Goal: Task Accomplishment & Management: Manage account settings

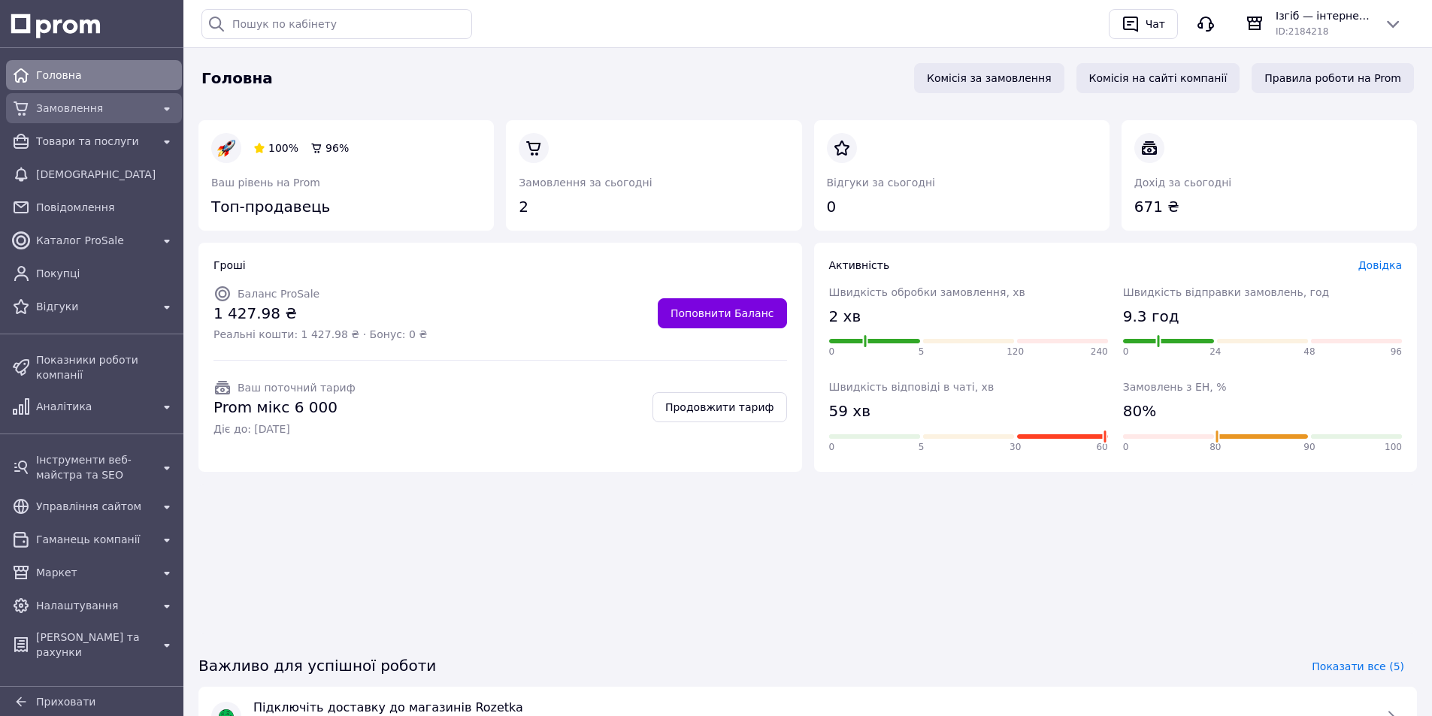
click at [47, 101] on span "Замовлення" at bounding box center [94, 108] width 116 height 15
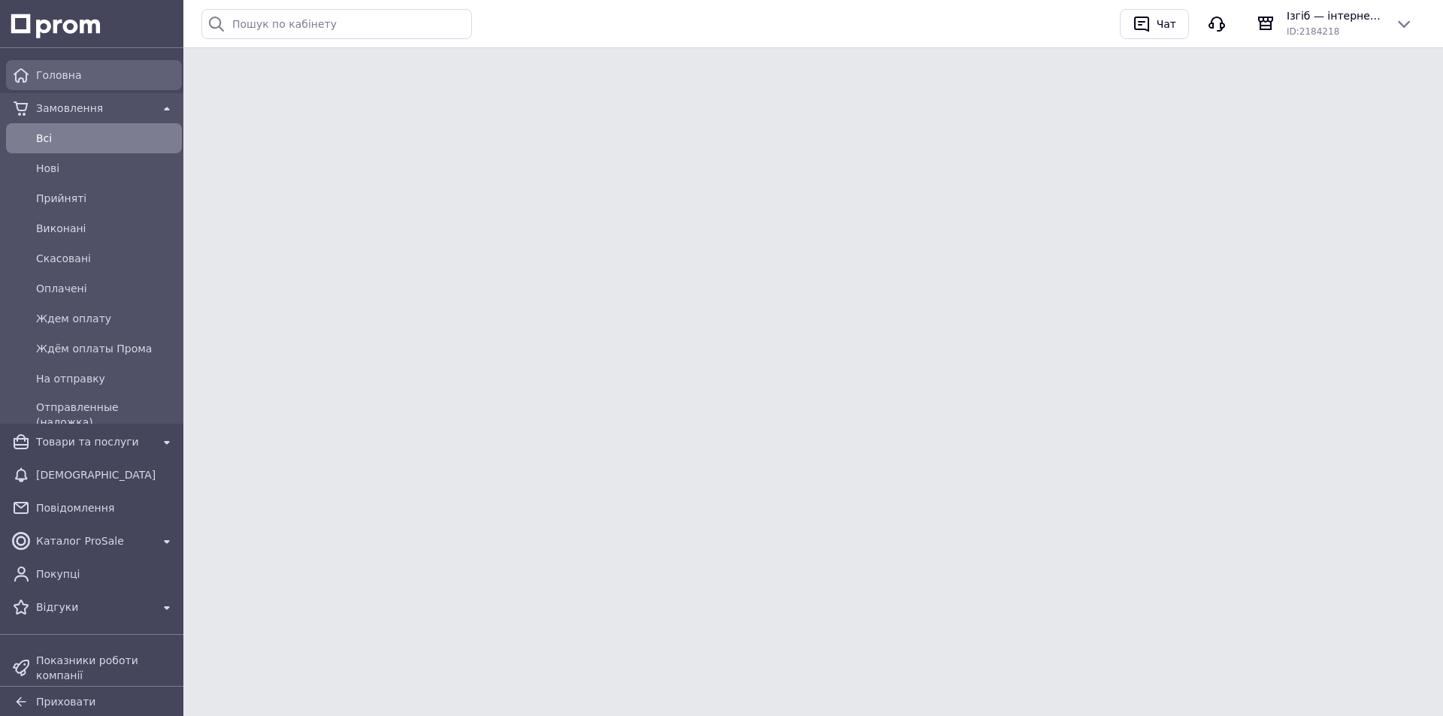
click at [99, 74] on span "Головна" at bounding box center [106, 75] width 140 height 15
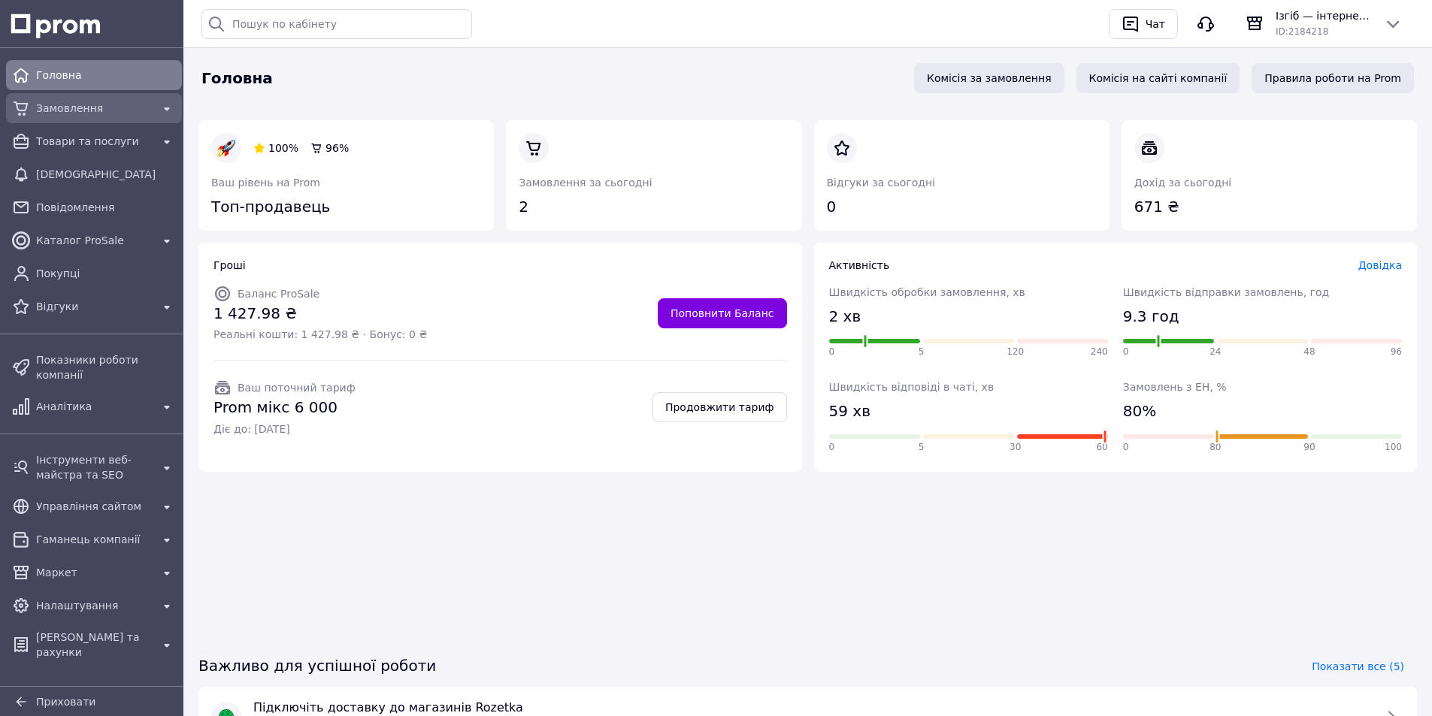
click at [88, 110] on span "Замовлення" at bounding box center [94, 108] width 116 height 15
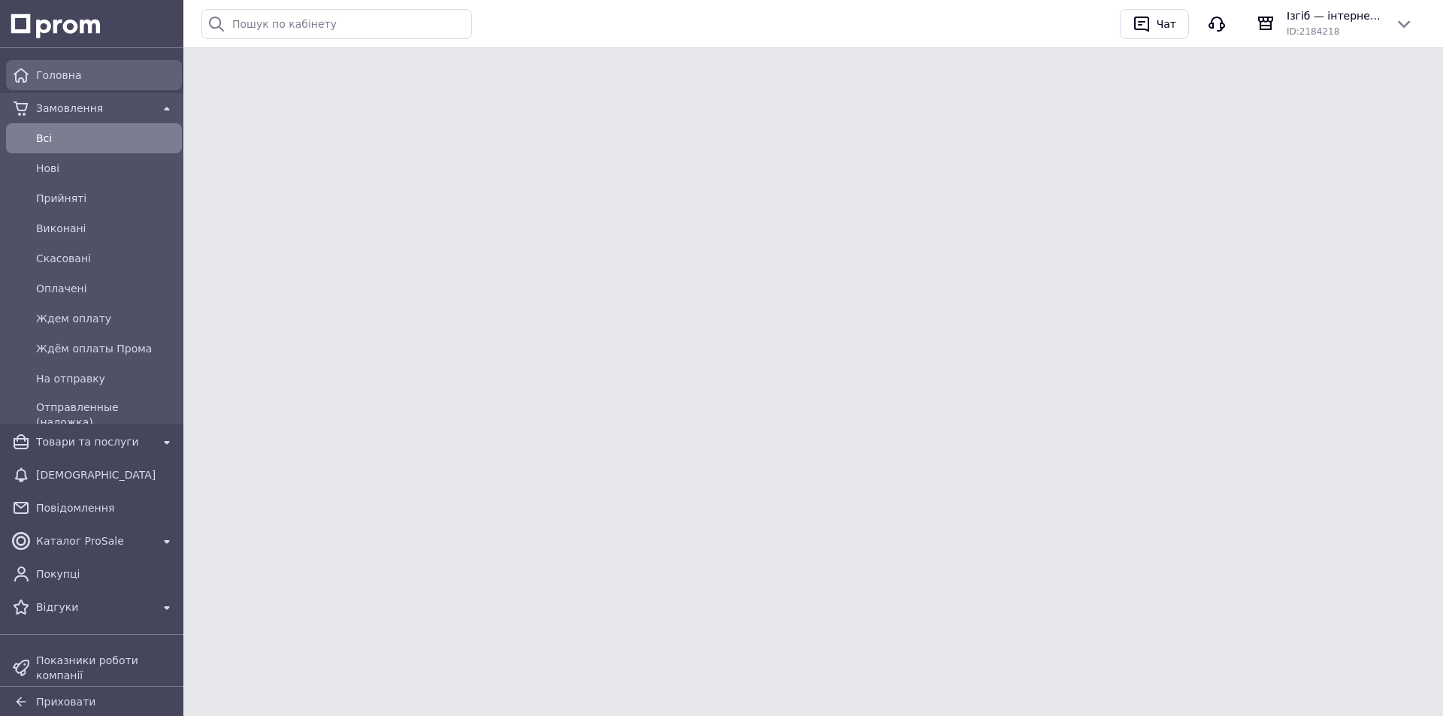
click at [86, 75] on span "Головна" at bounding box center [106, 75] width 140 height 15
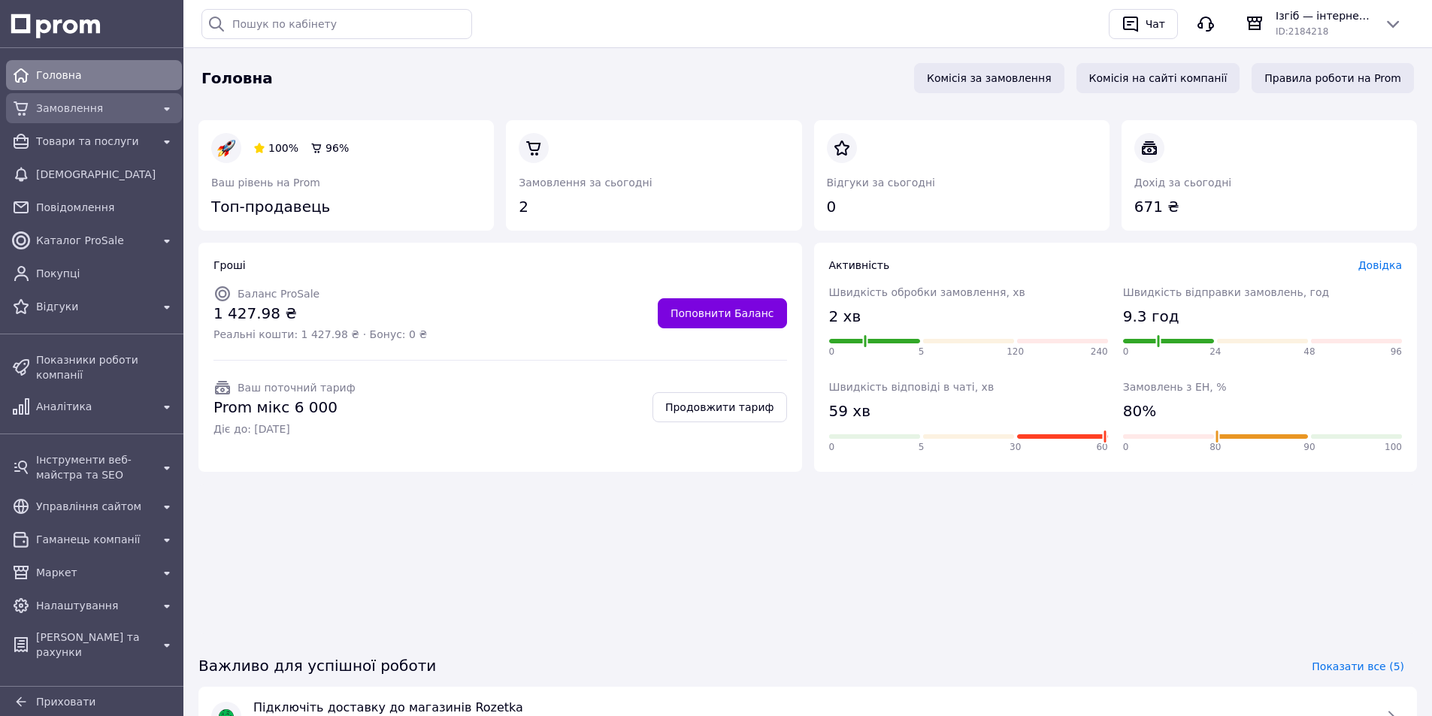
click at [83, 117] on div "Замовлення" at bounding box center [94, 108] width 122 height 21
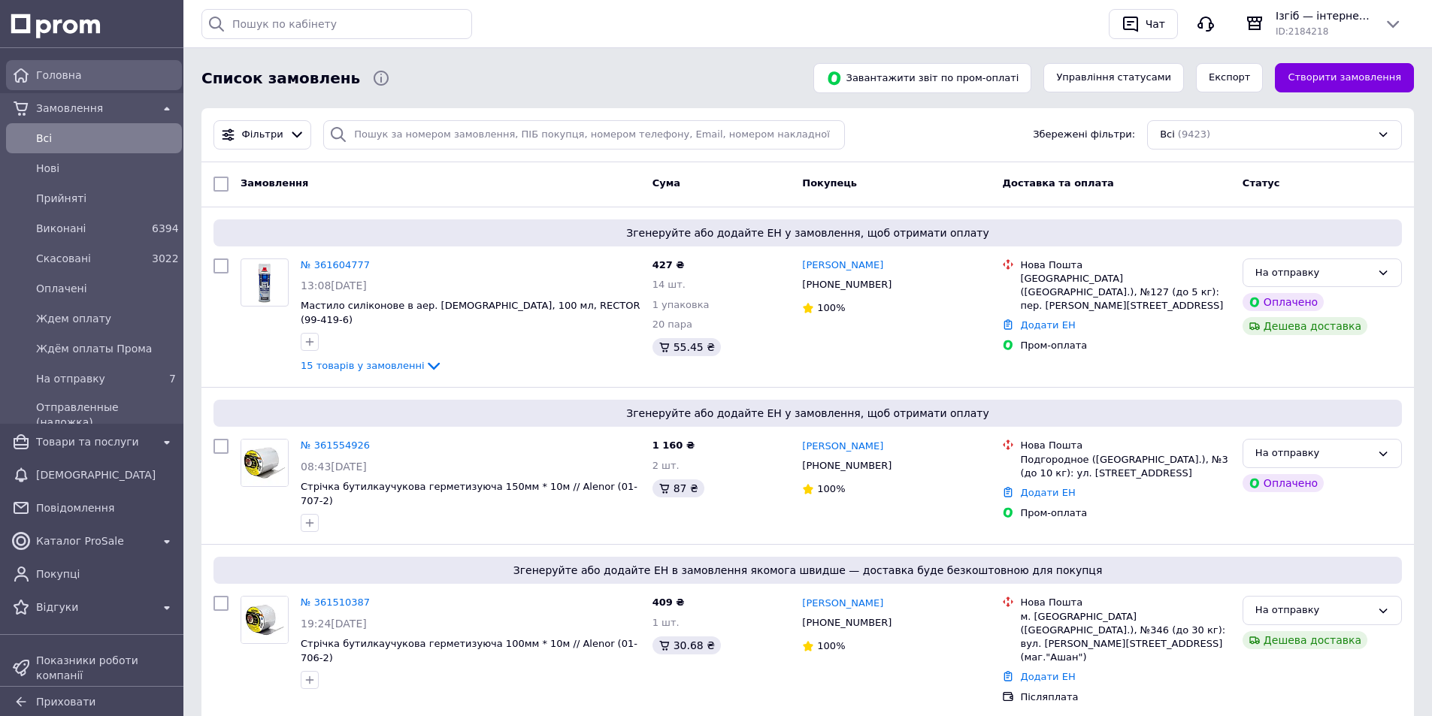
click at [110, 79] on span "Головна" at bounding box center [106, 75] width 140 height 15
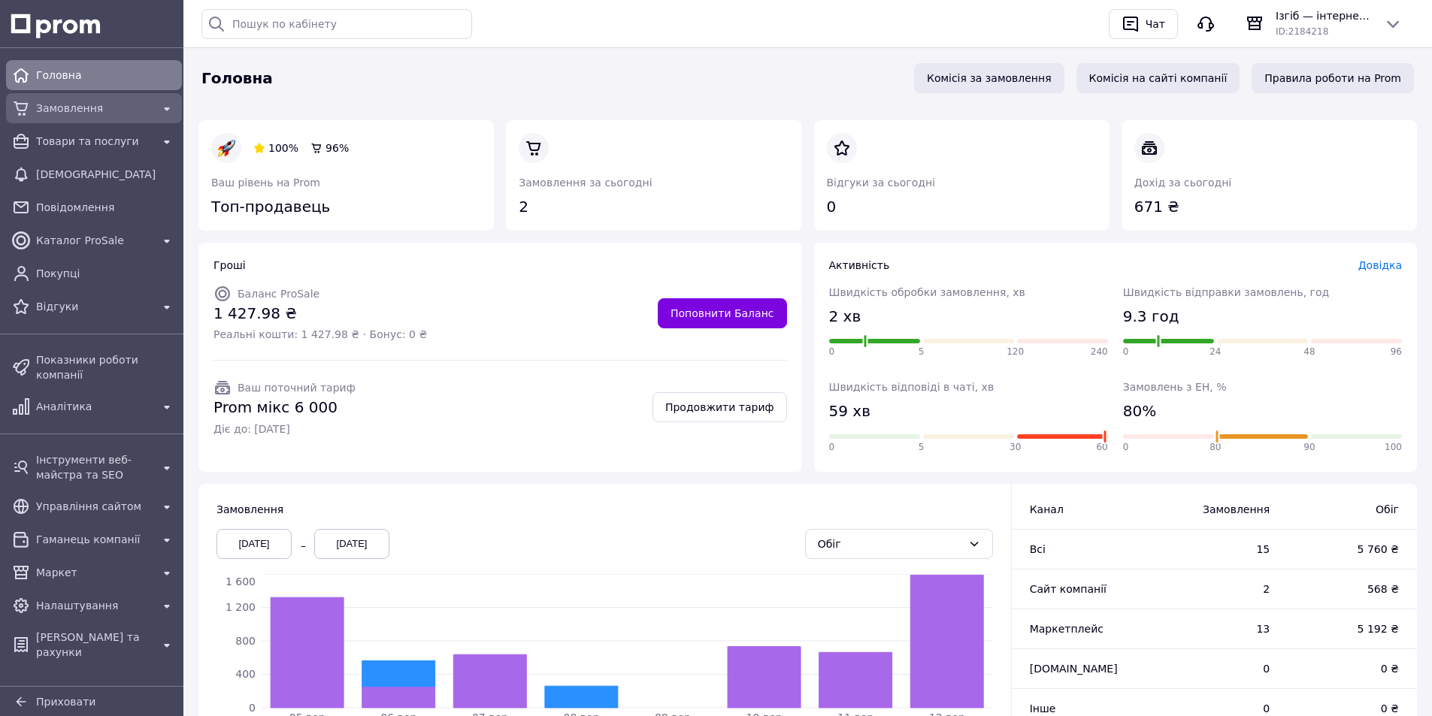
click at [132, 110] on span "Замовлення" at bounding box center [94, 108] width 116 height 15
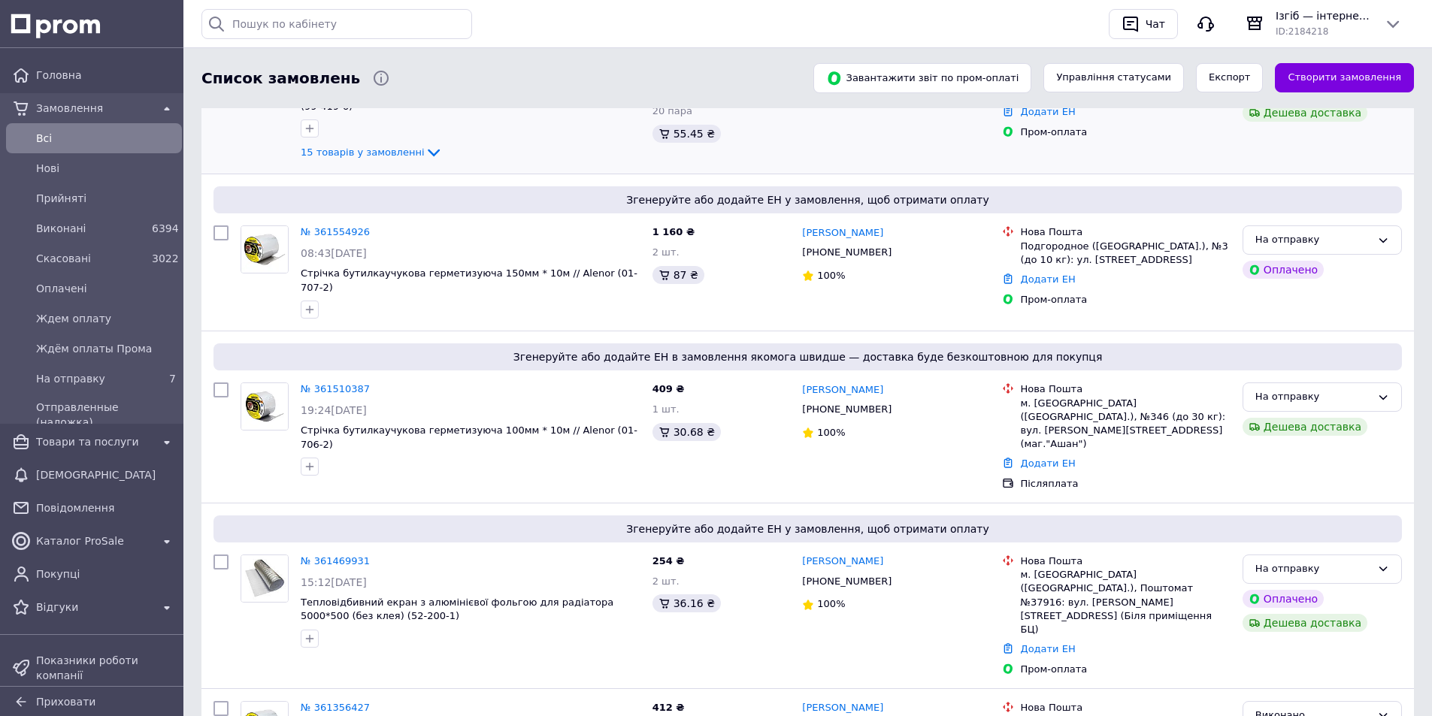
scroll to position [250, 0]
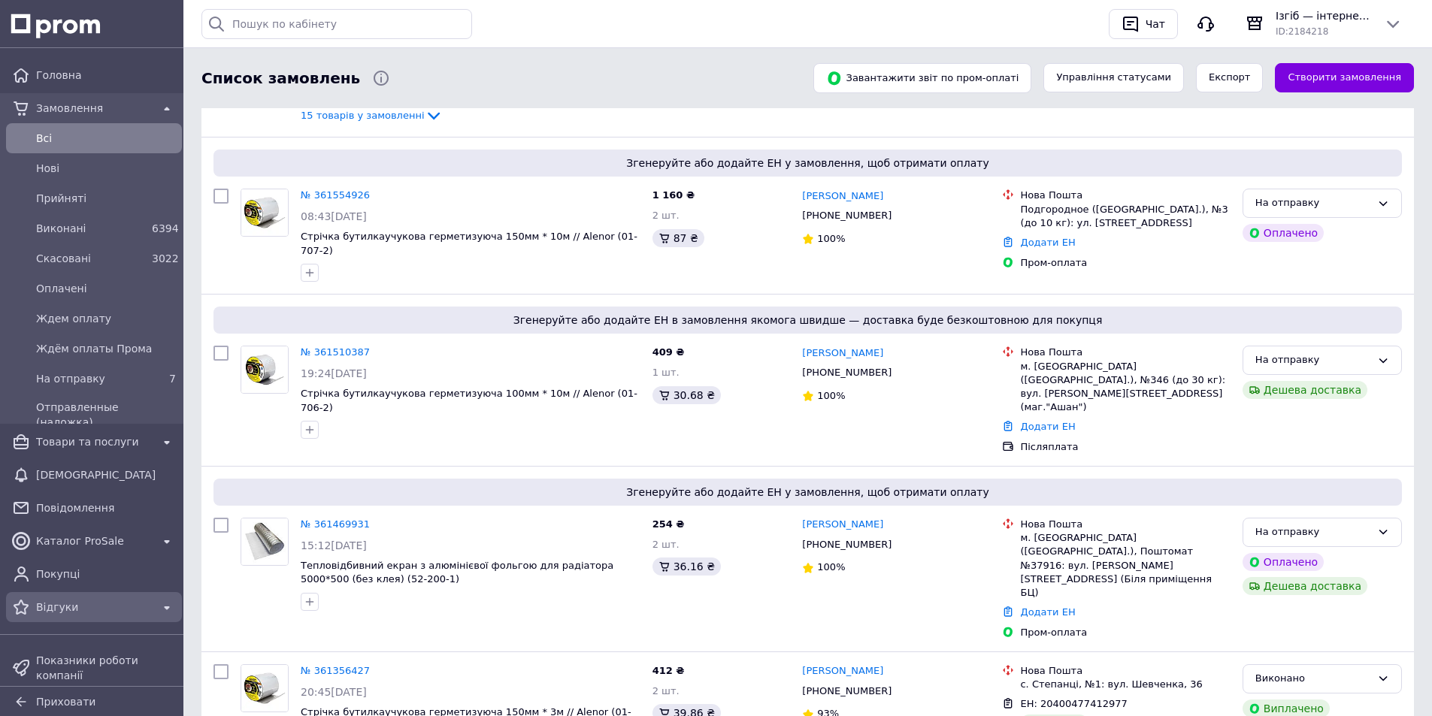
click at [62, 603] on span "Відгуки" at bounding box center [94, 607] width 116 height 15
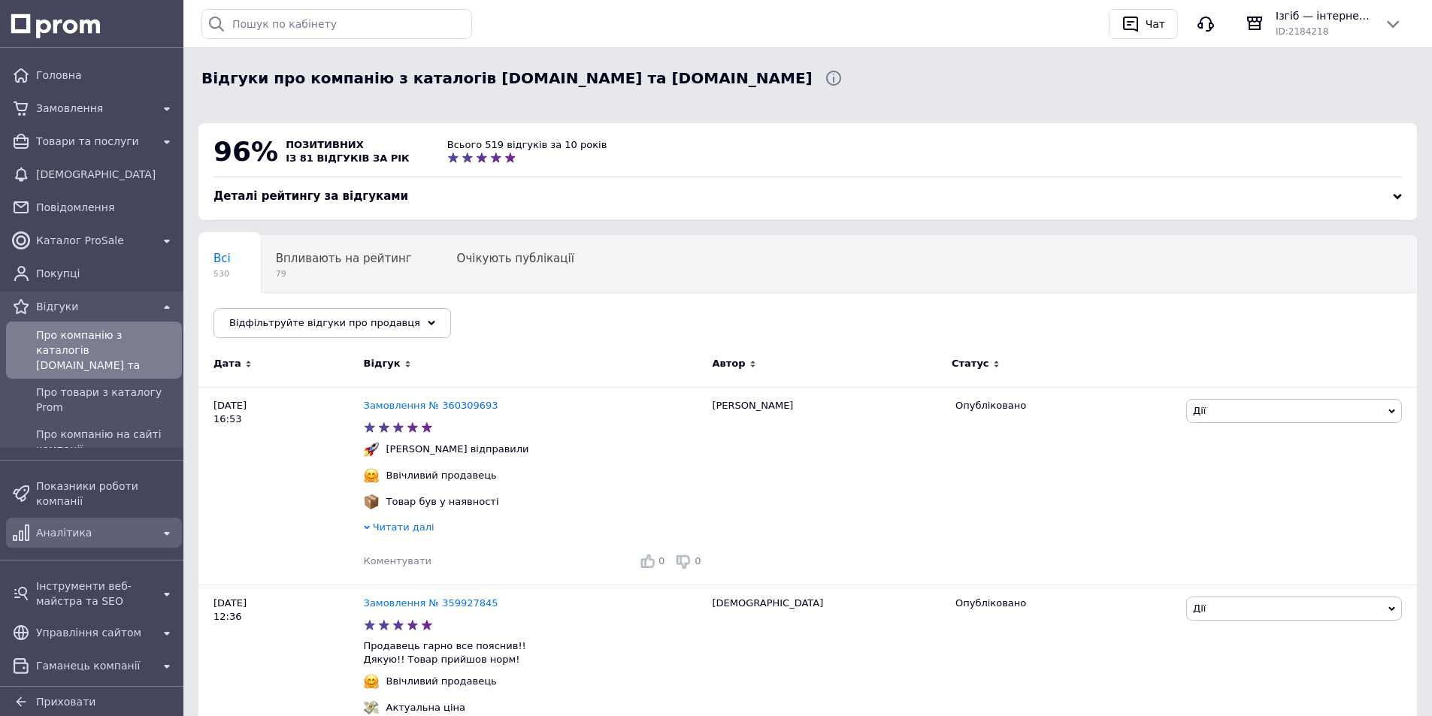
click at [117, 518] on link "Аналітика" at bounding box center [94, 533] width 188 height 30
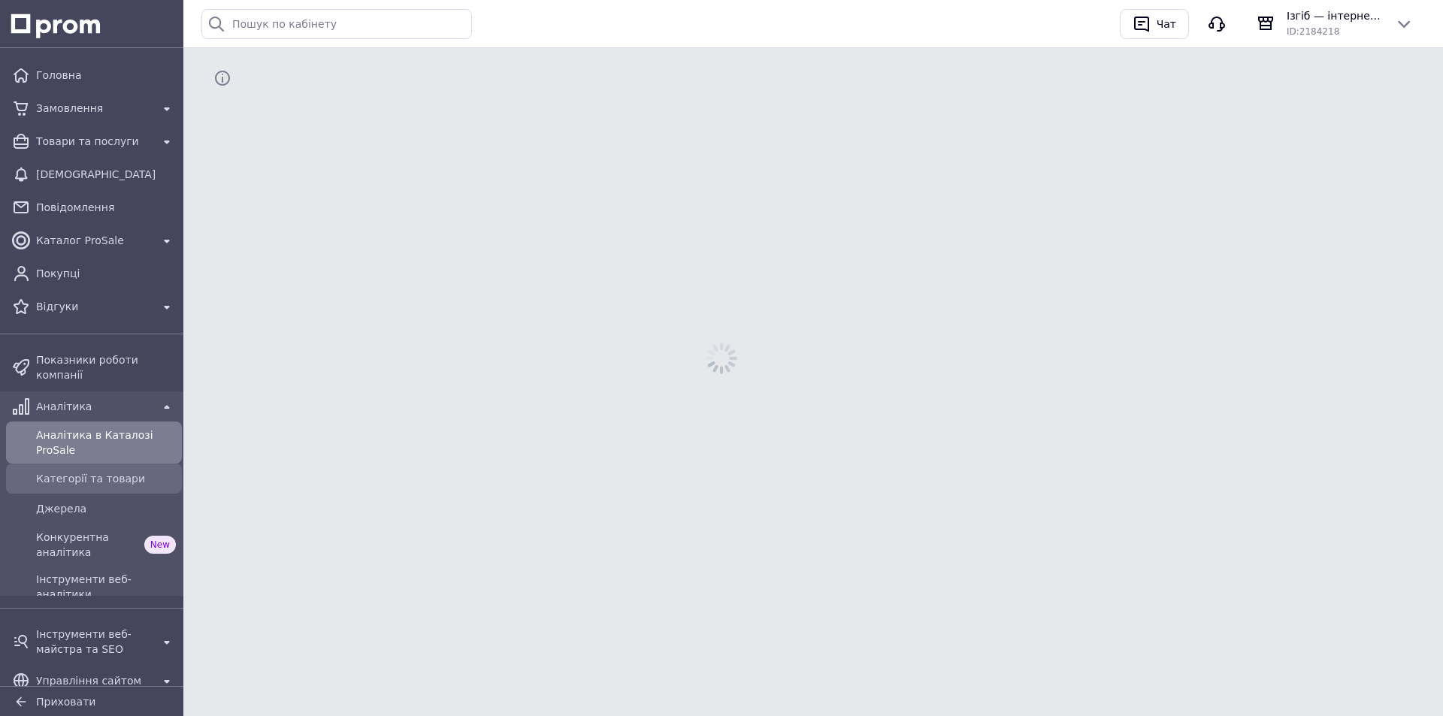
drag, startPoint x: 115, startPoint y: 489, endPoint x: 115, endPoint y: 481, distance: 8.3
click at [115, 494] on link "Джерела" at bounding box center [94, 509] width 188 height 30
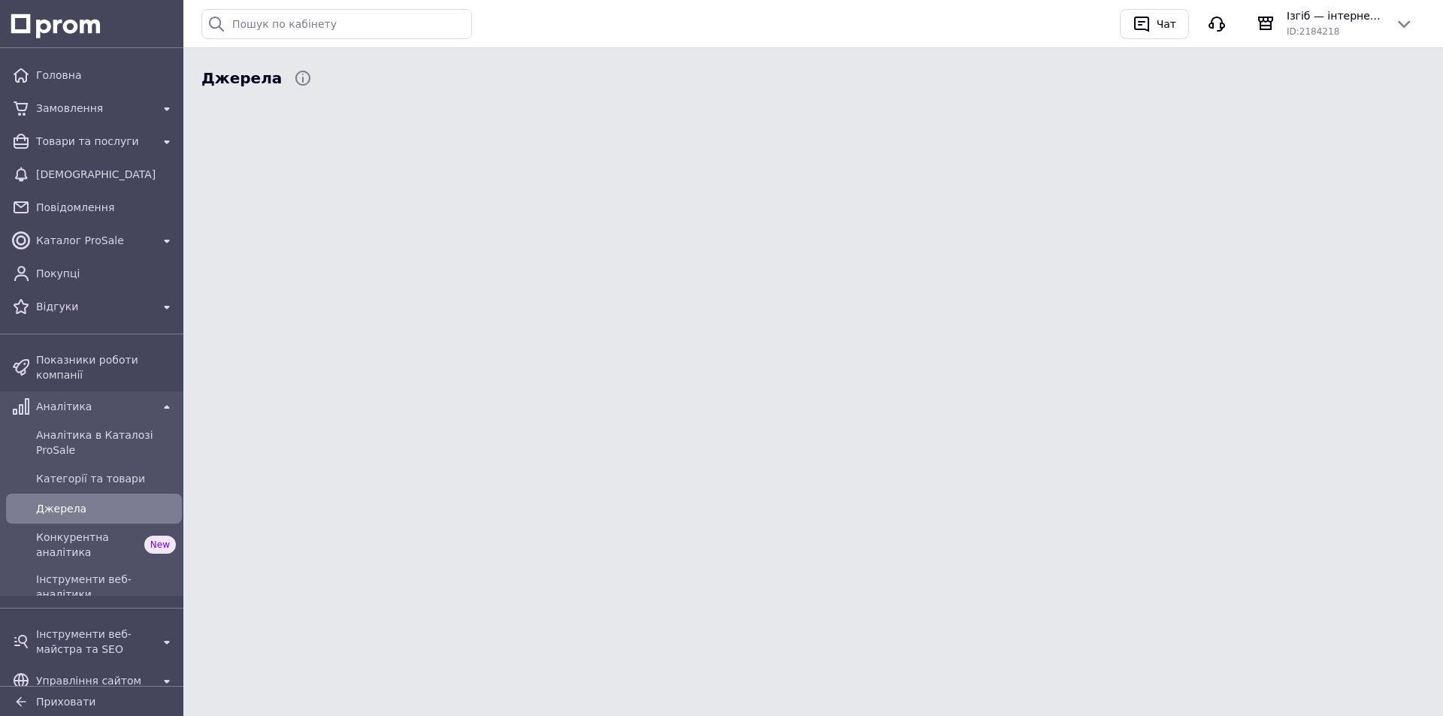
click at [115, 392] on link "Аналітика" at bounding box center [94, 407] width 188 height 30
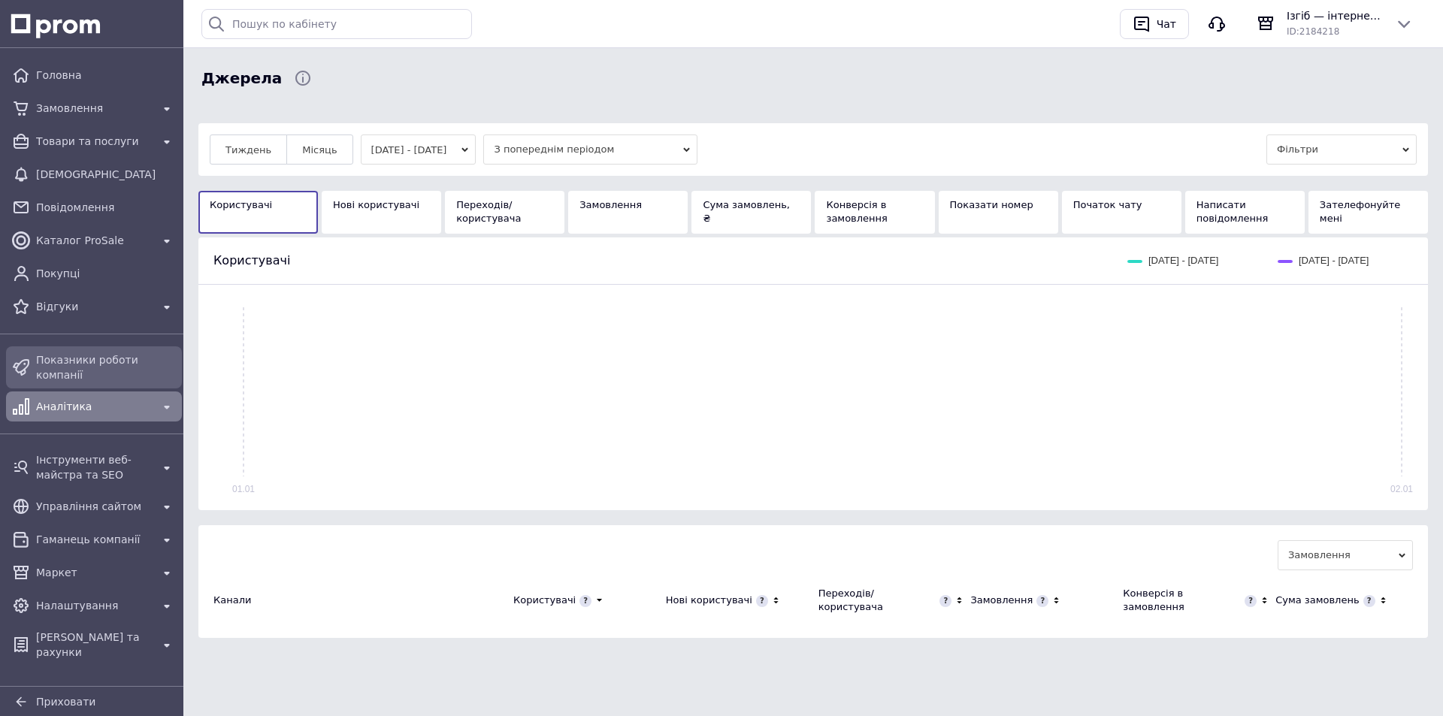
click at [115, 355] on span "Показники роботи компанії" at bounding box center [106, 368] width 140 height 30
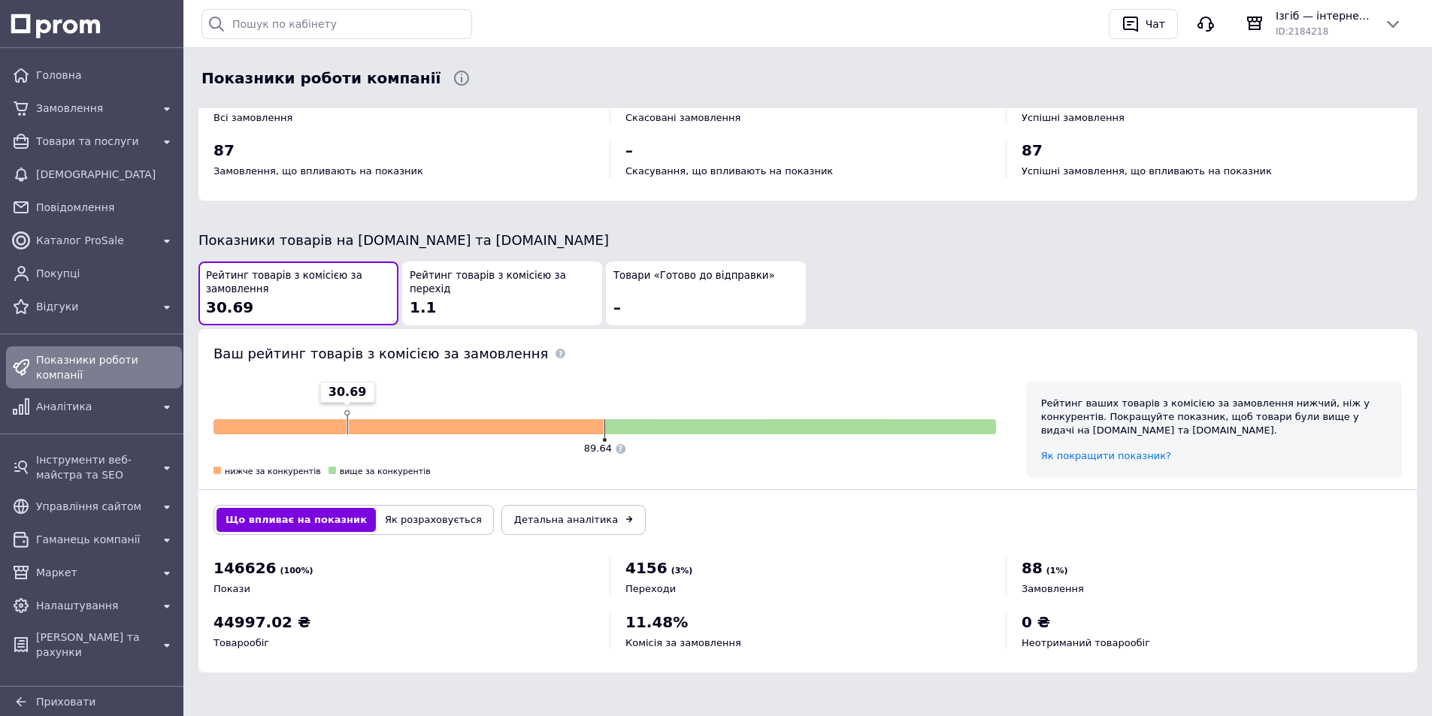
scroll to position [695, 0]
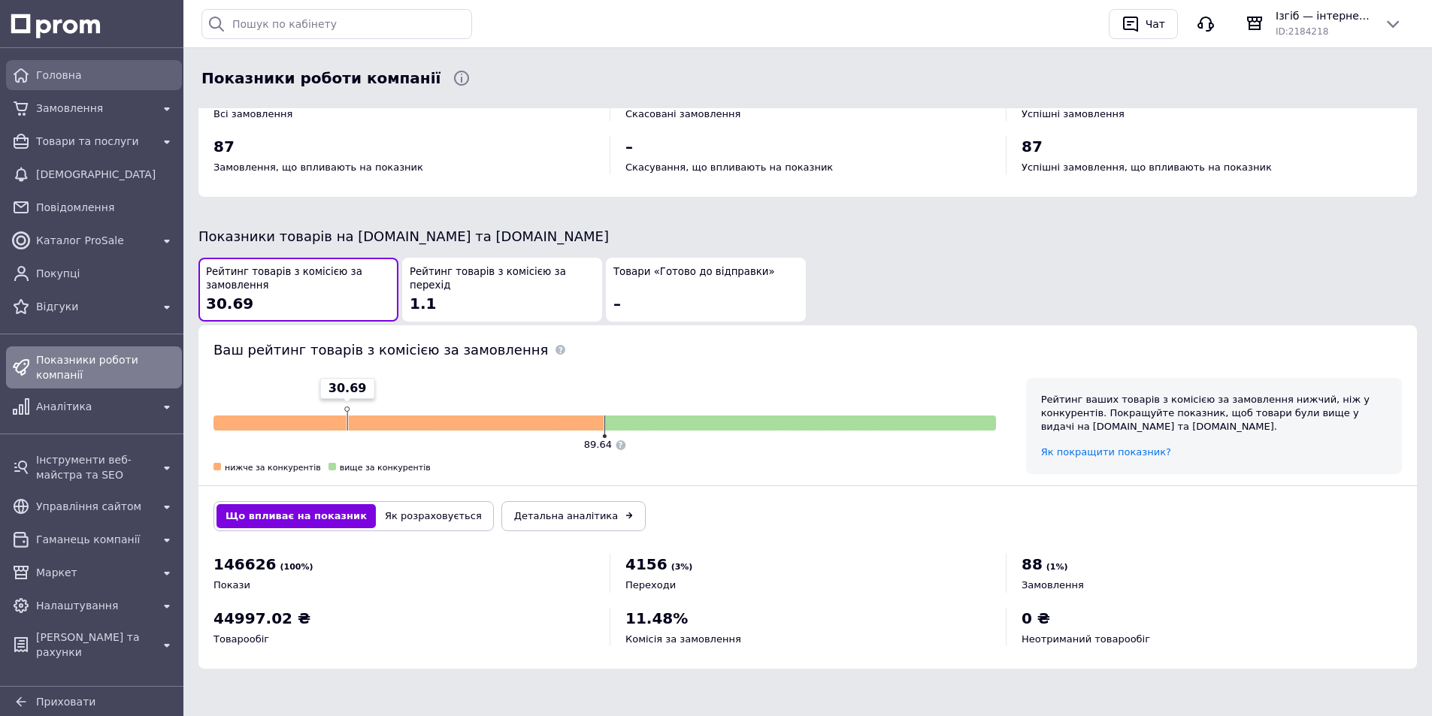
click at [126, 74] on span "Головна" at bounding box center [106, 75] width 140 height 15
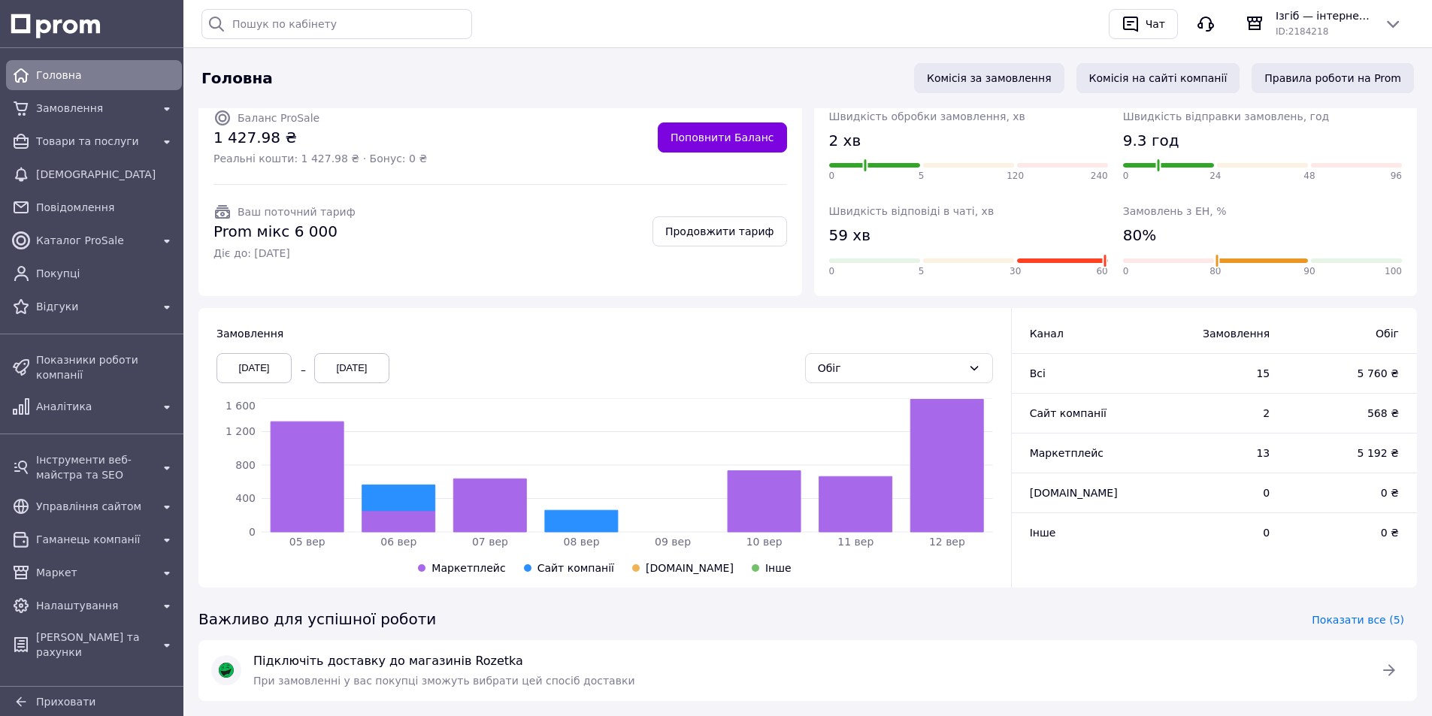
scroll to position [201, 0]
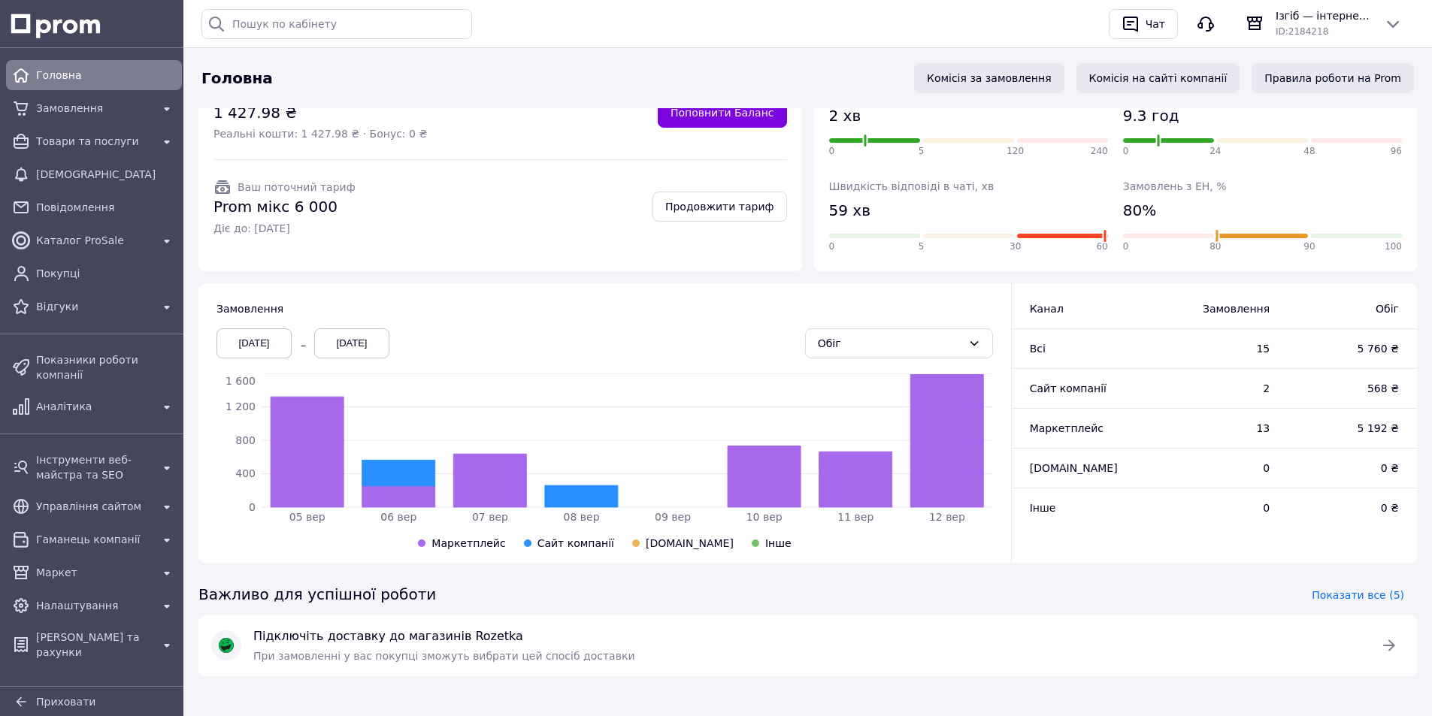
click at [277, 340] on div "05.09.2025" at bounding box center [253, 343] width 75 height 30
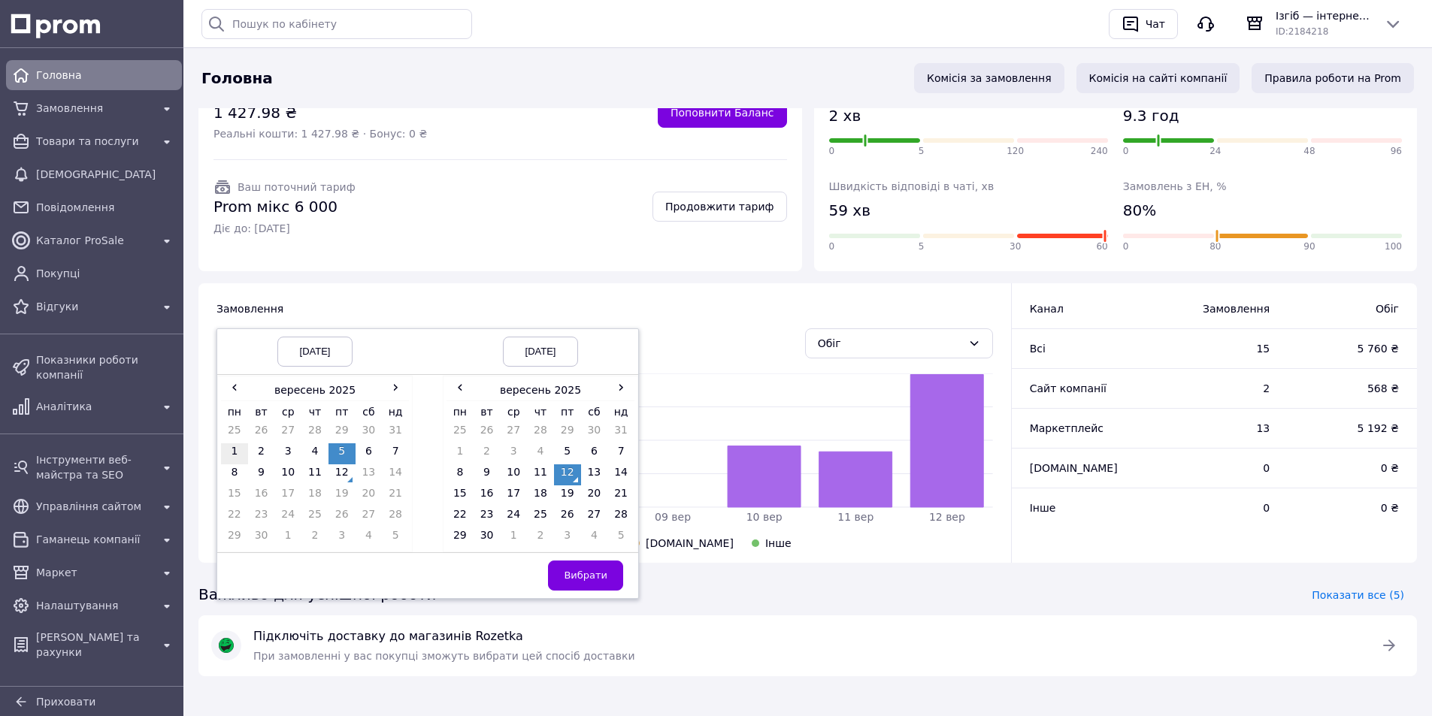
click at [245, 448] on td "1" at bounding box center [234, 453] width 27 height 21
click at [596, 575] on span "Вибрати" at bounding box center [586, 575] width 44 height 11
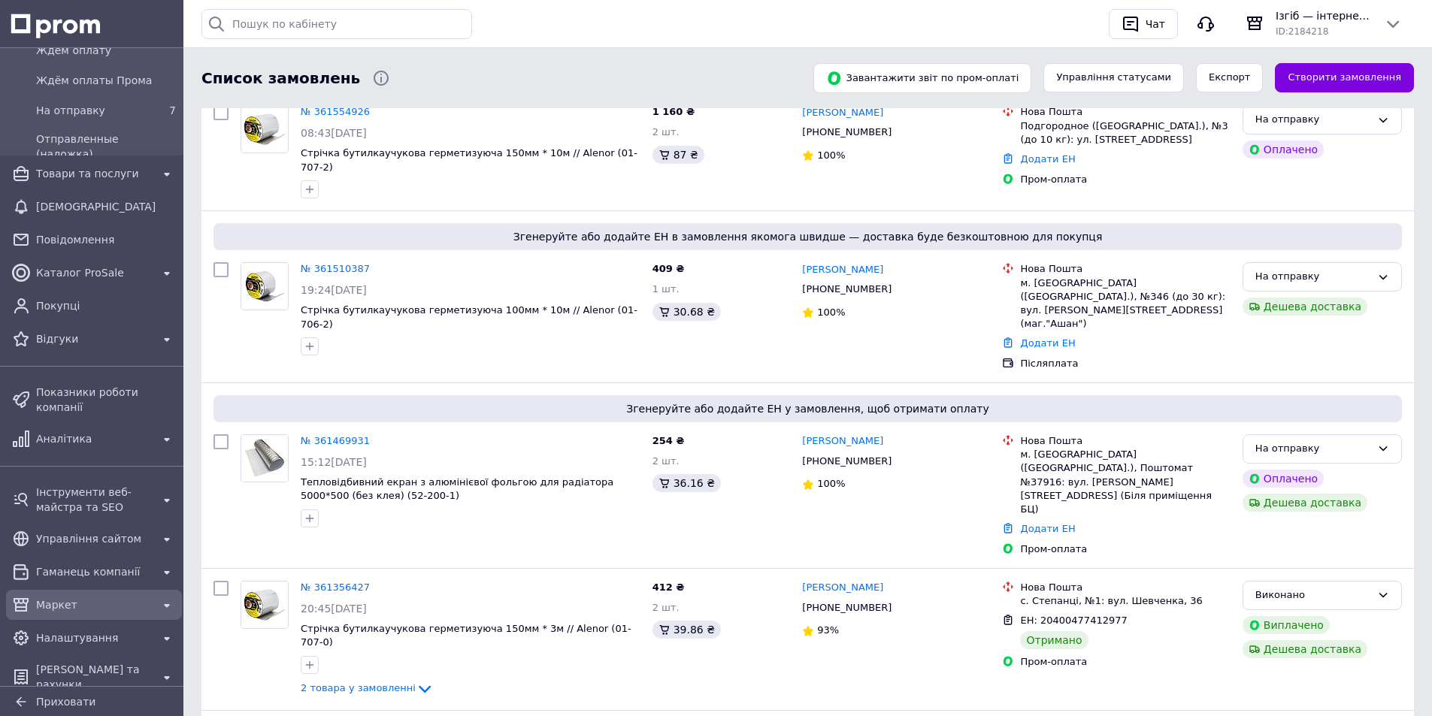
scroll to position [351, 0]
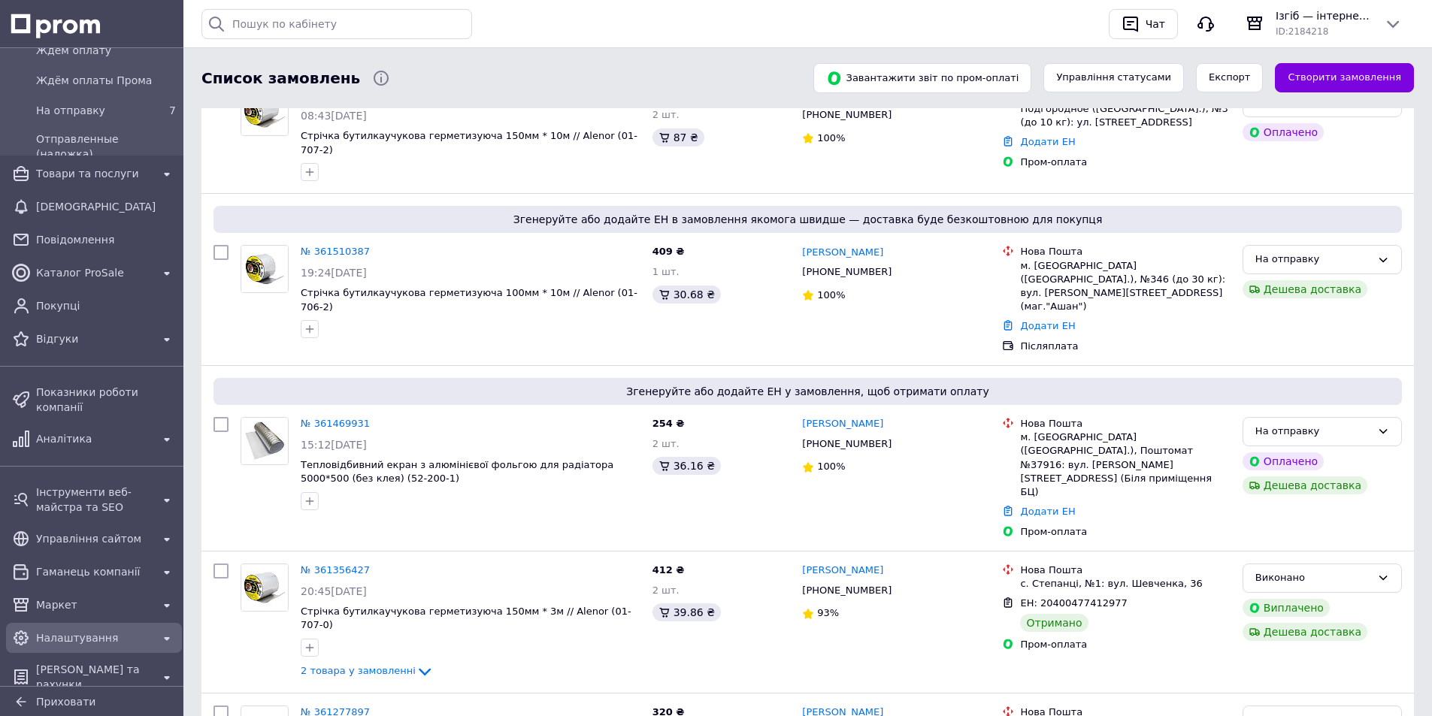
click at [102, 631] on span "Налаштування" at bounding box center [94, 638] width 116 height 15
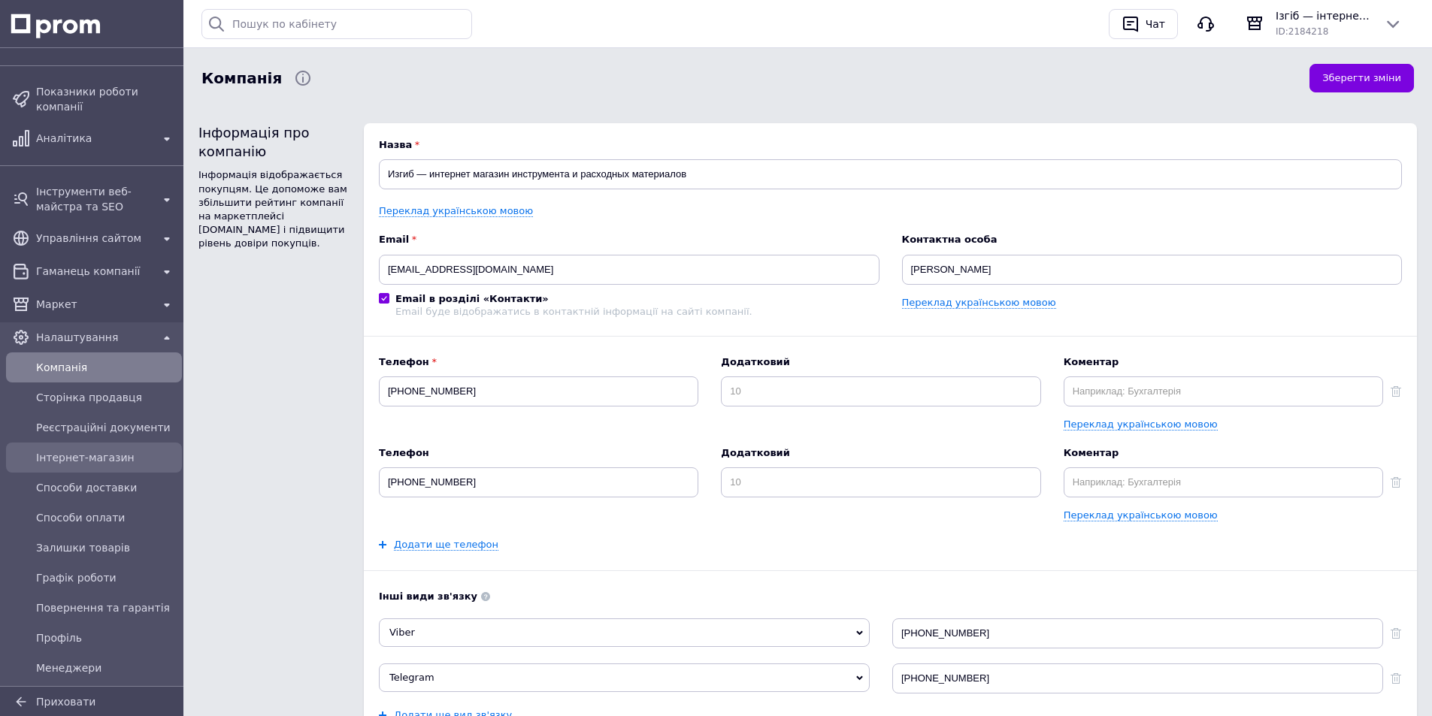
click at [129, 450] on span "Інтернет-магазин" at bounding box center [106, 457] width 140 height 15
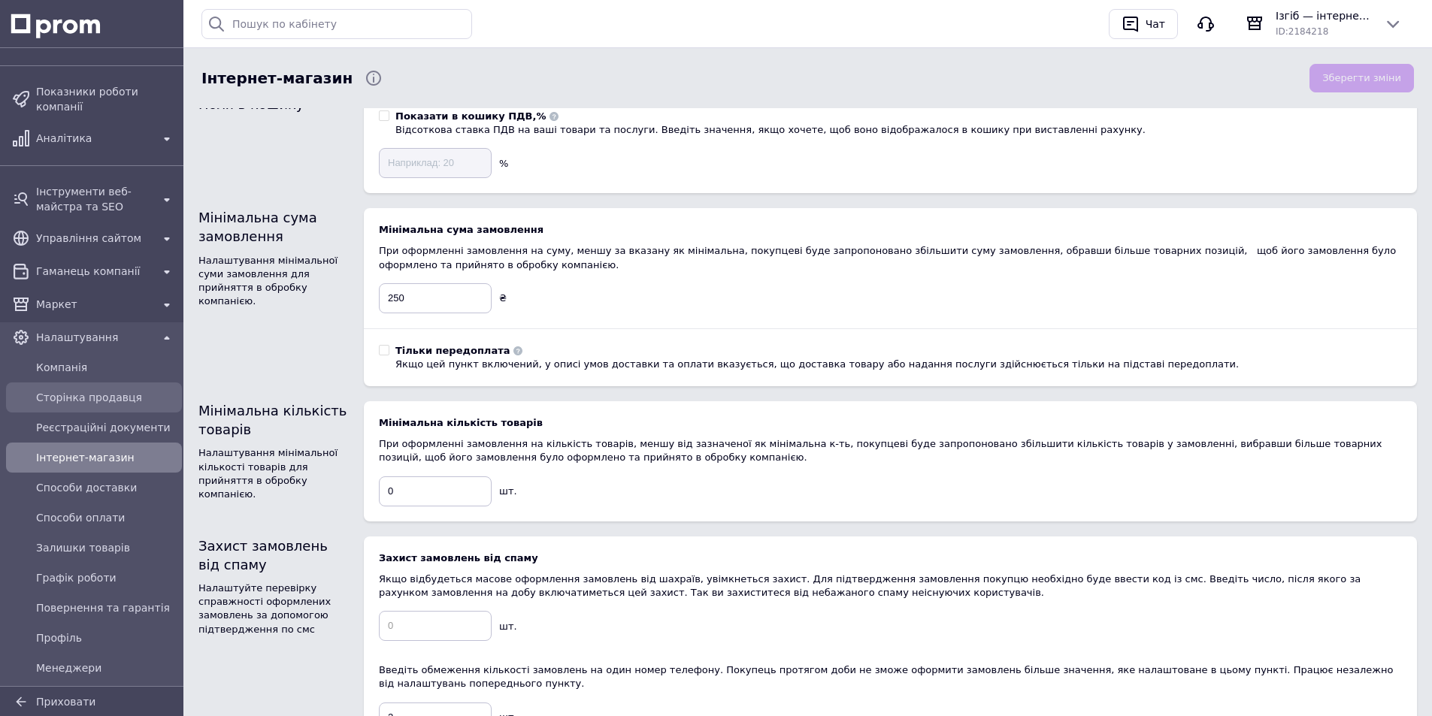
scroll to position [250, 0]
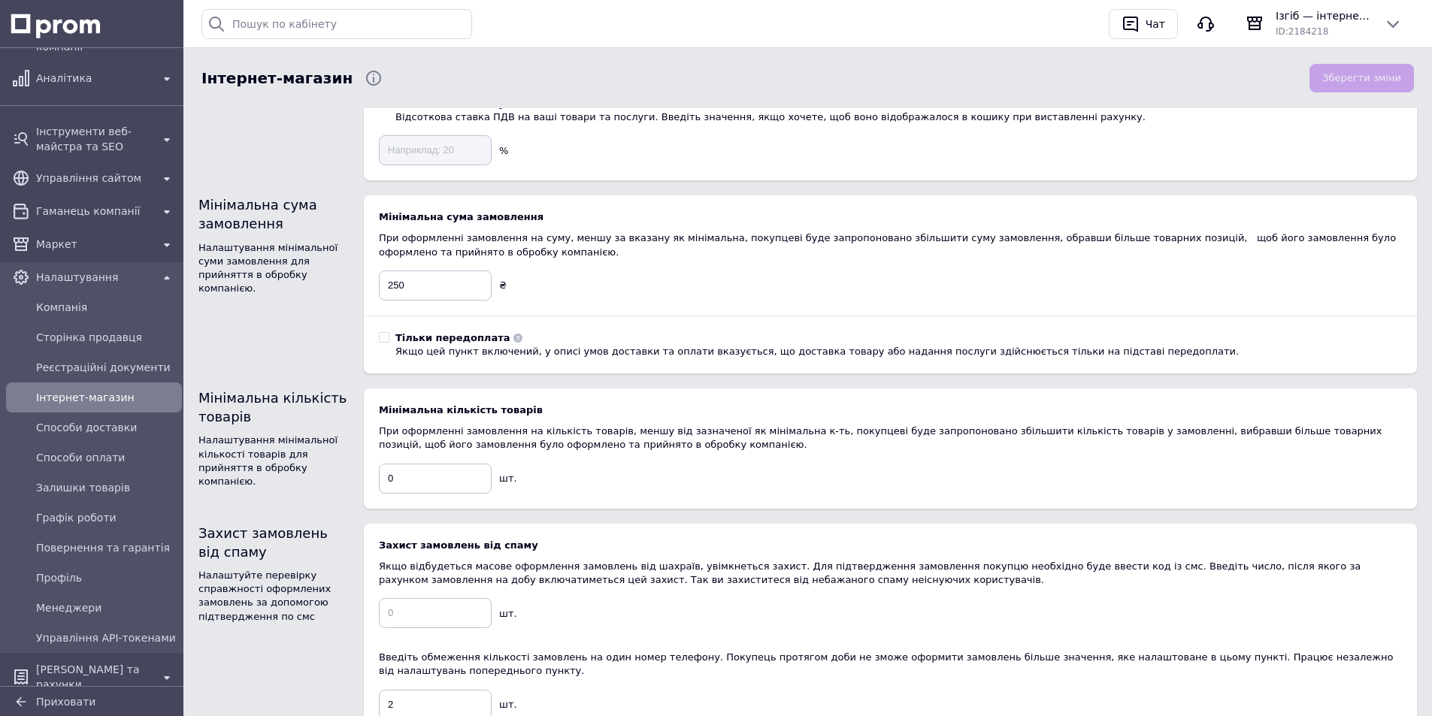
click at [158, 269] on icon at bounding box center [167, 278] width 18 height 18
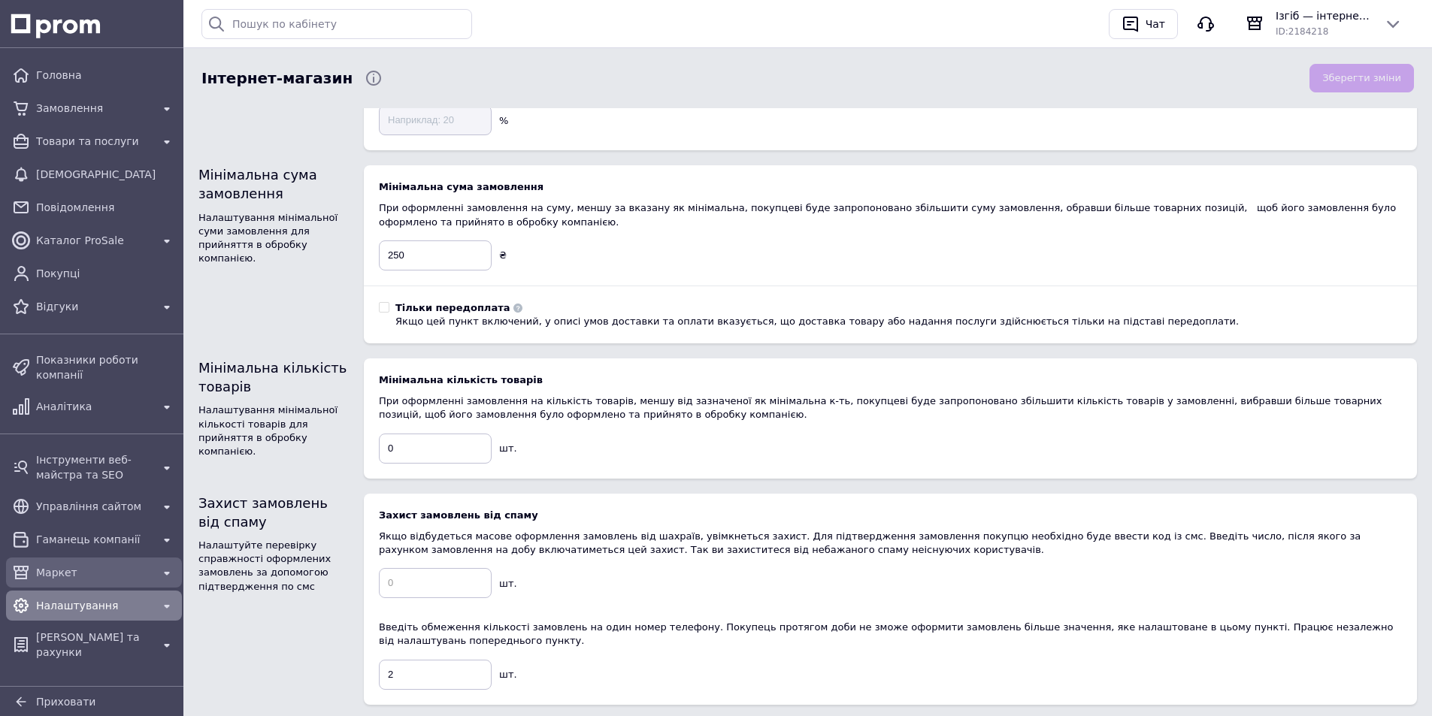
scroll to position [451, 0]
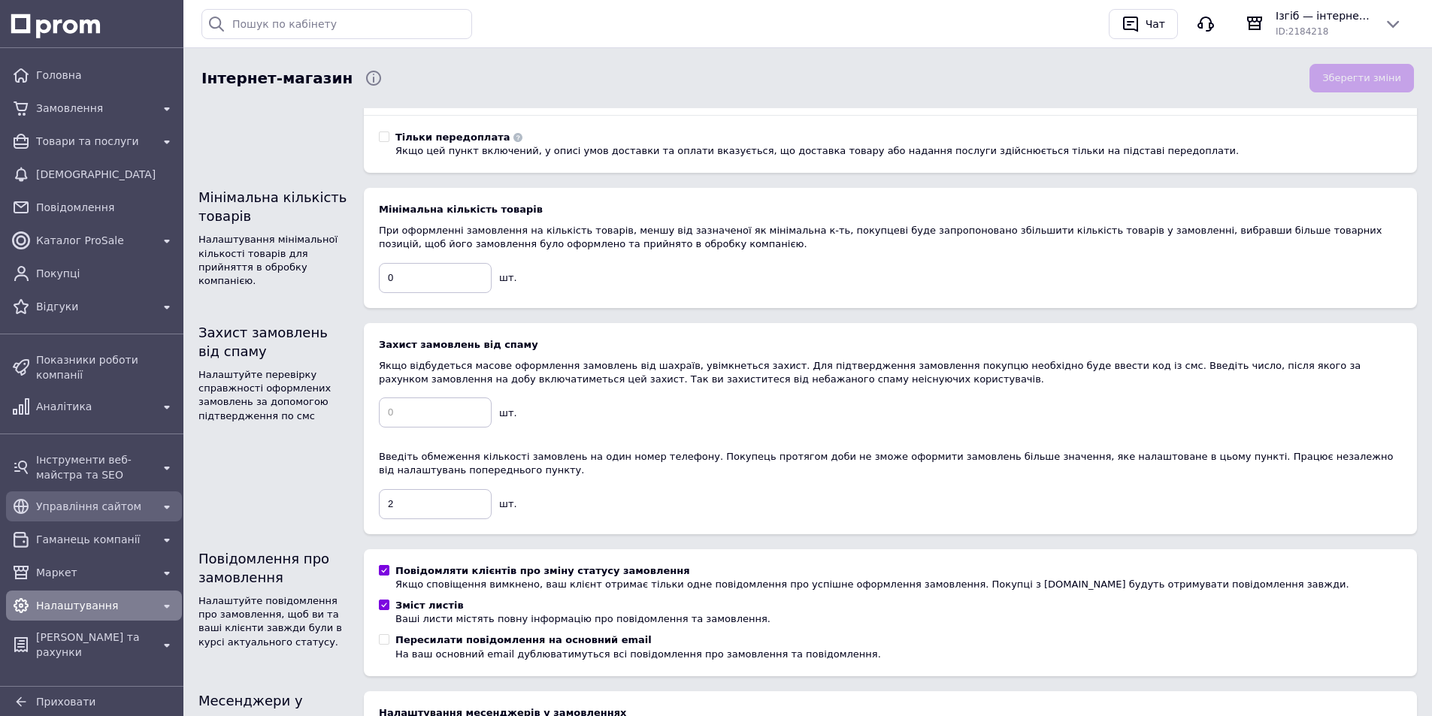
click at [165, 501] on icon at bounding box center [167, 507] width 18 height 18
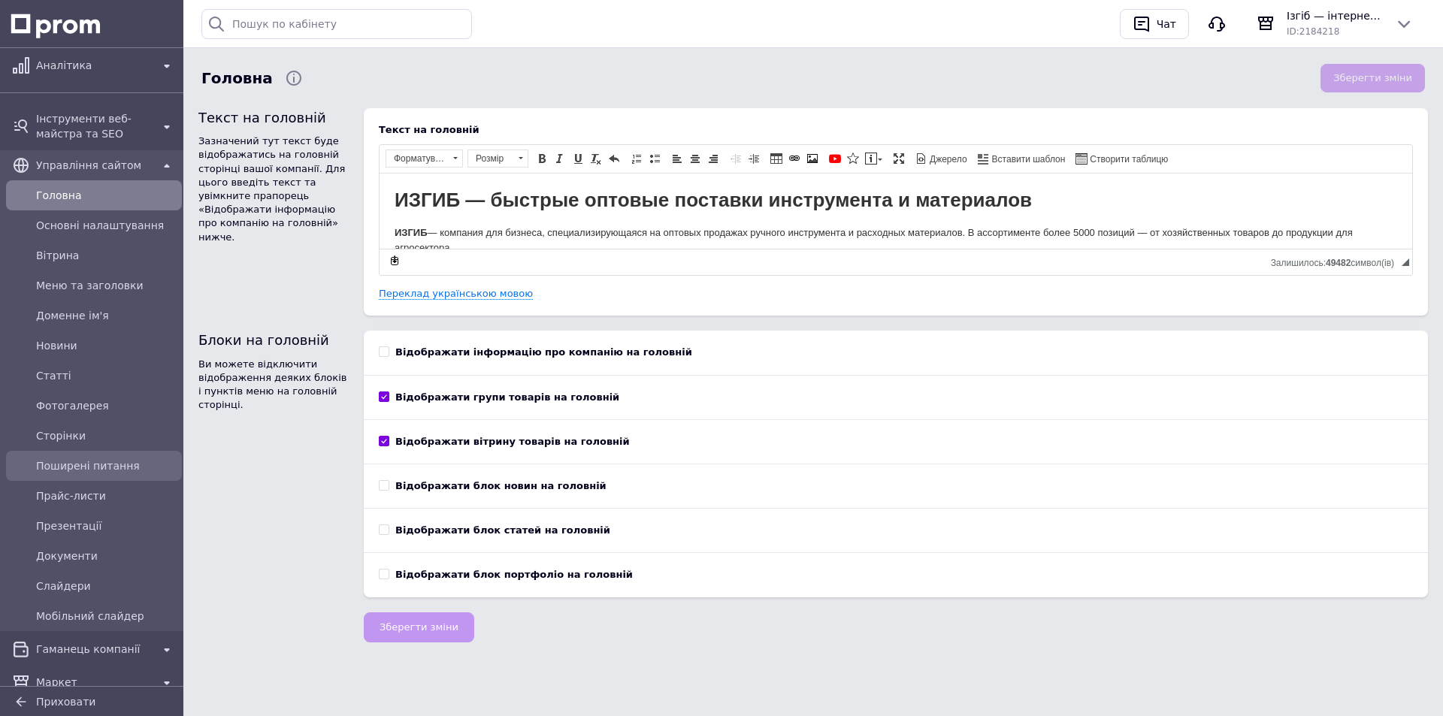
scroll to position [419, 0]
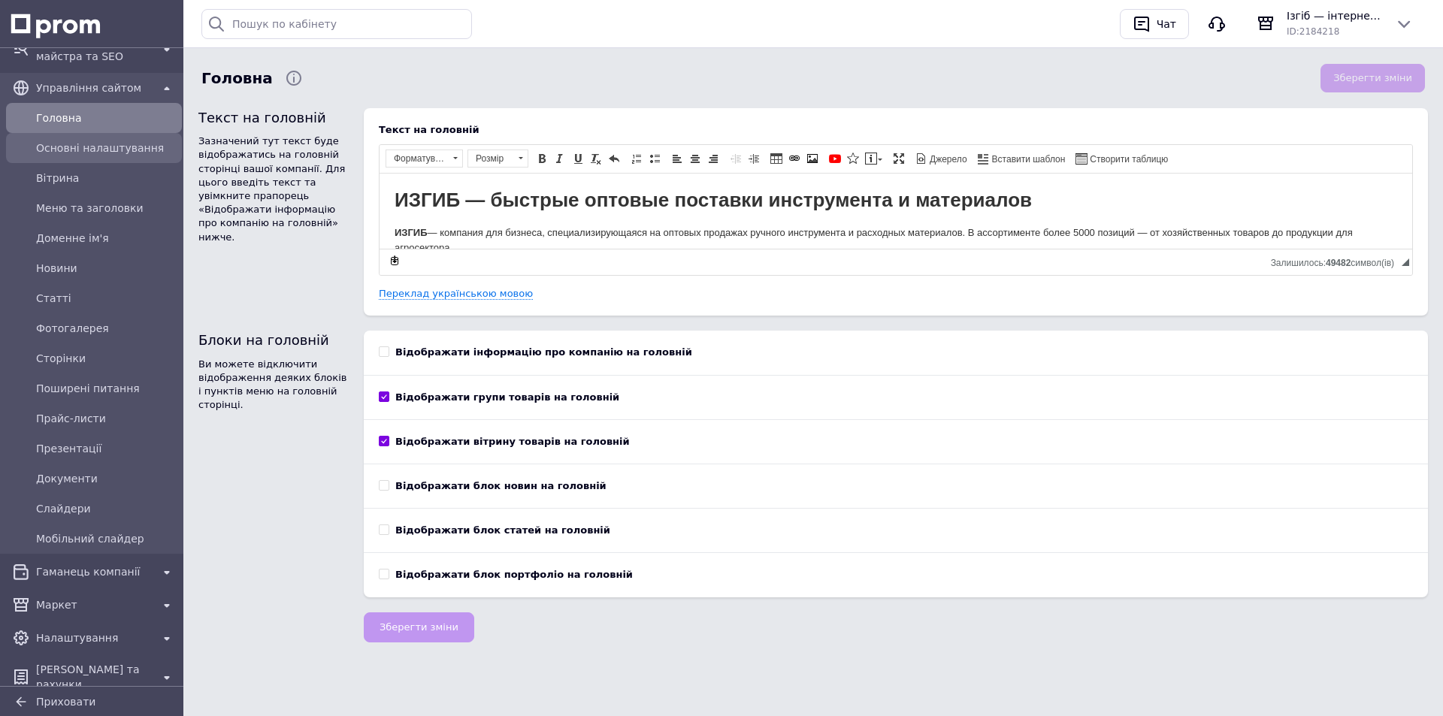
click at [73, 141] on span "Основні налаштування" at bounding box center [106, 148] width 140 height 15
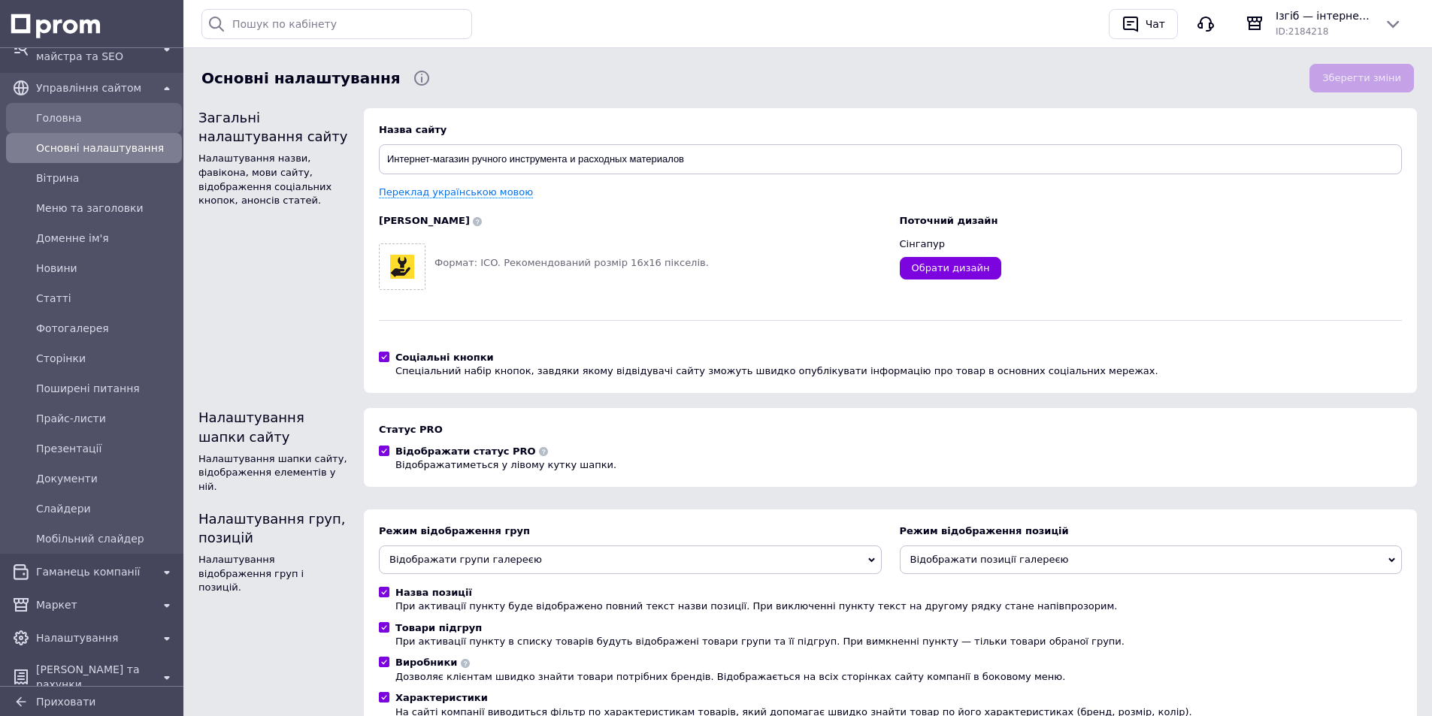
click at [65, 111] on span "Головна" at bounding box center [106, 117] width 140 height 15
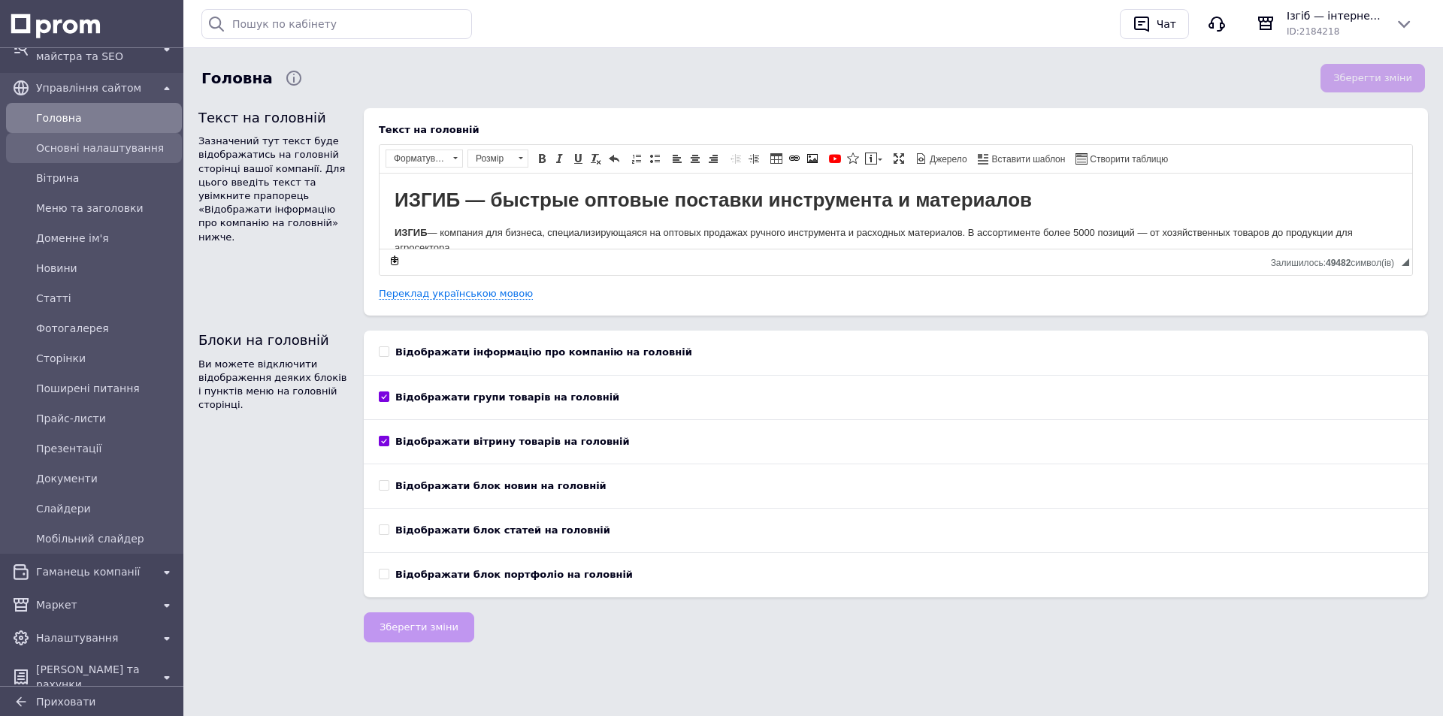
click at [70, 141] on span "Основні налаштування" at bounding box center [106, 148] width 140 height 15
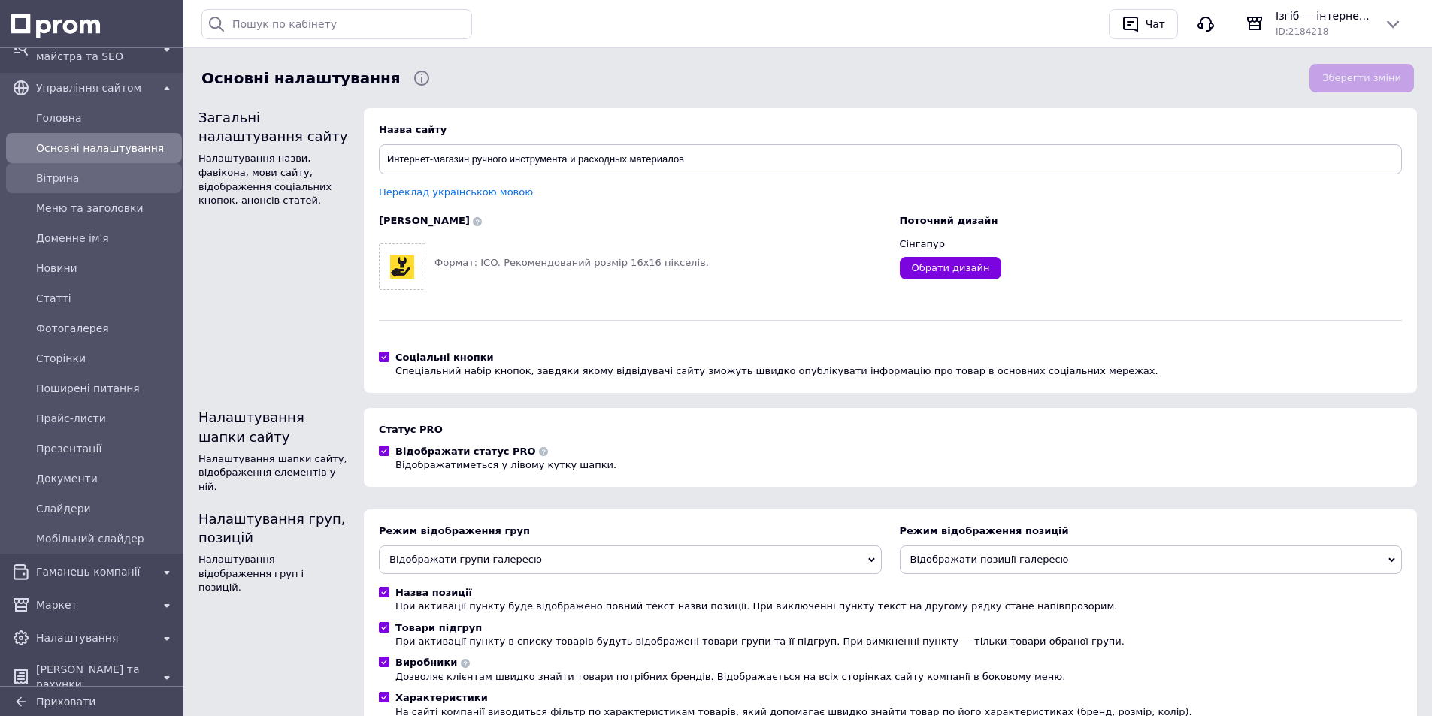
click at [80, 171] on span "Вітрина" at bounding box center [106, 178] width 140 height 15
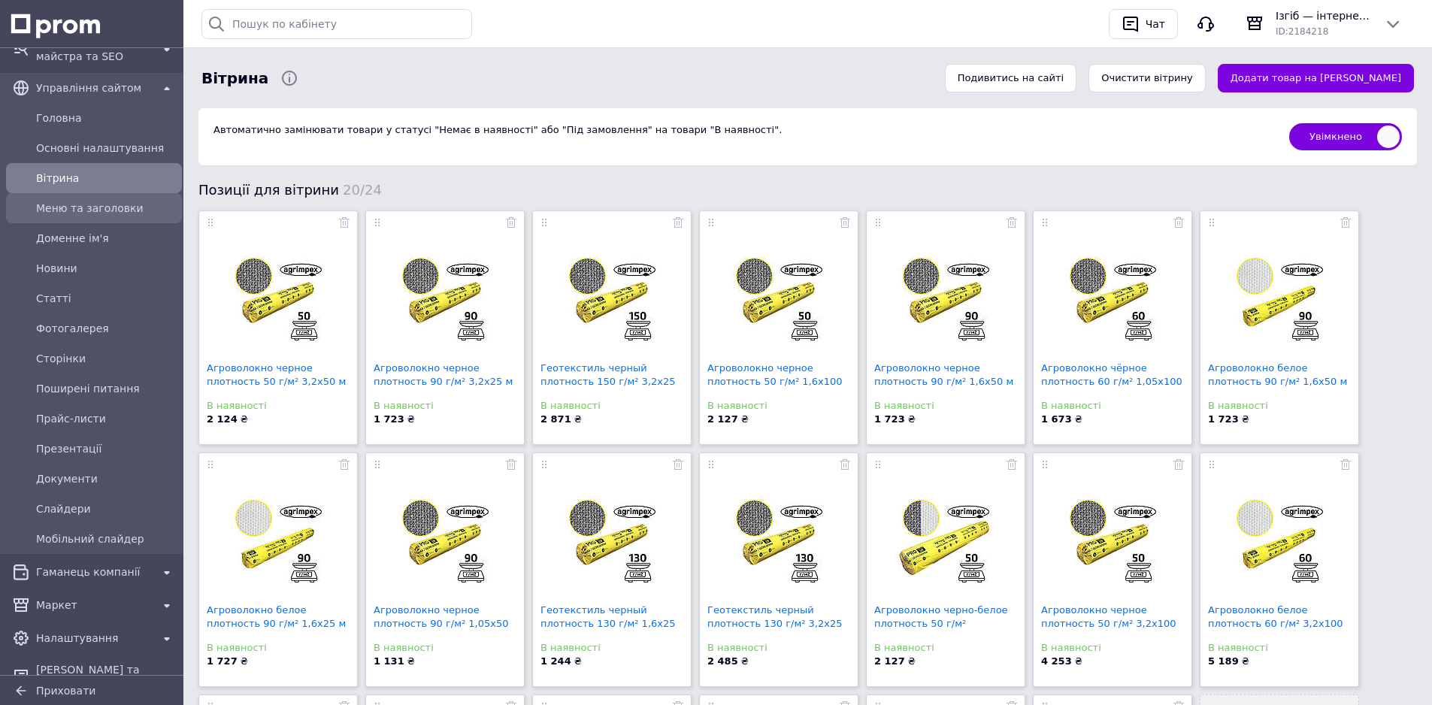
click at [83, 201] on span "Меню та заголовки" at bounding box center [106, 208] width 140 height 15
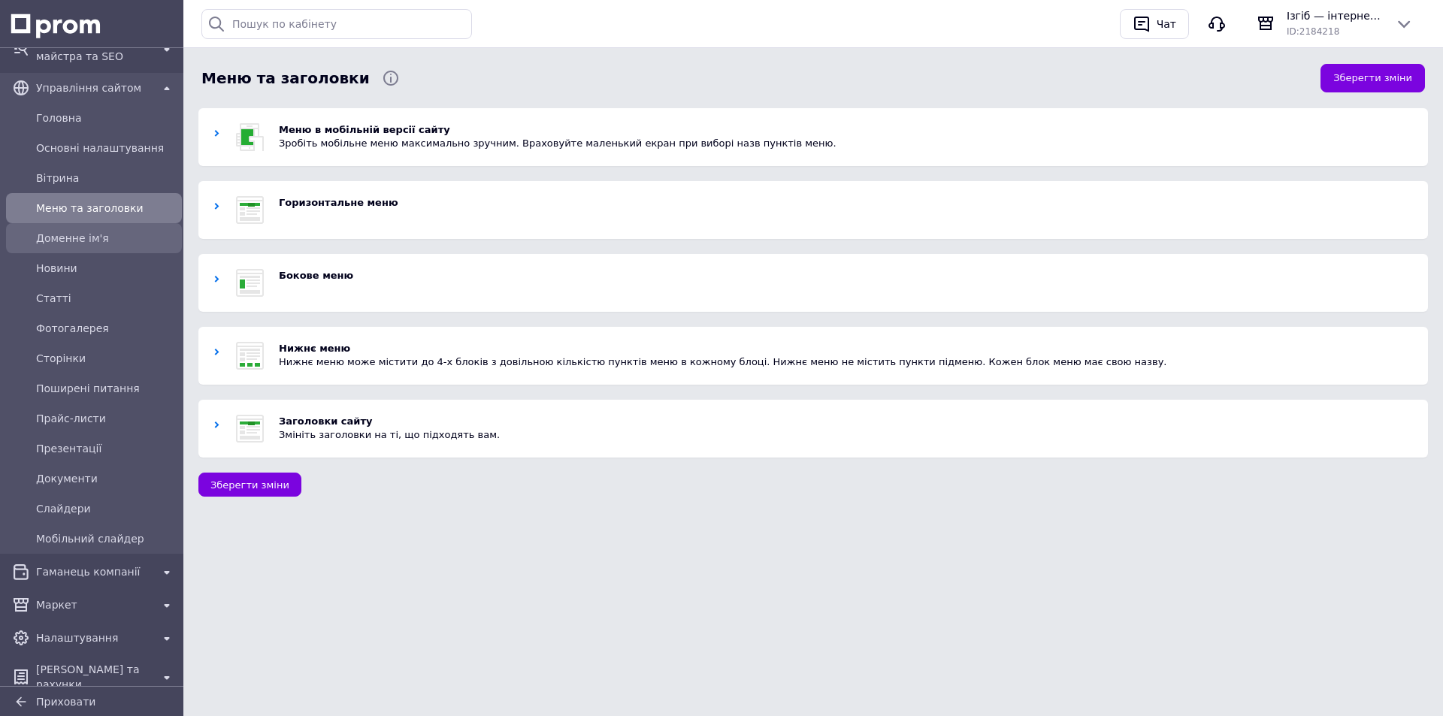
click at [83, 228] on div "Доменне ім'я" at bounding box center [106, 238] width 146 height 21
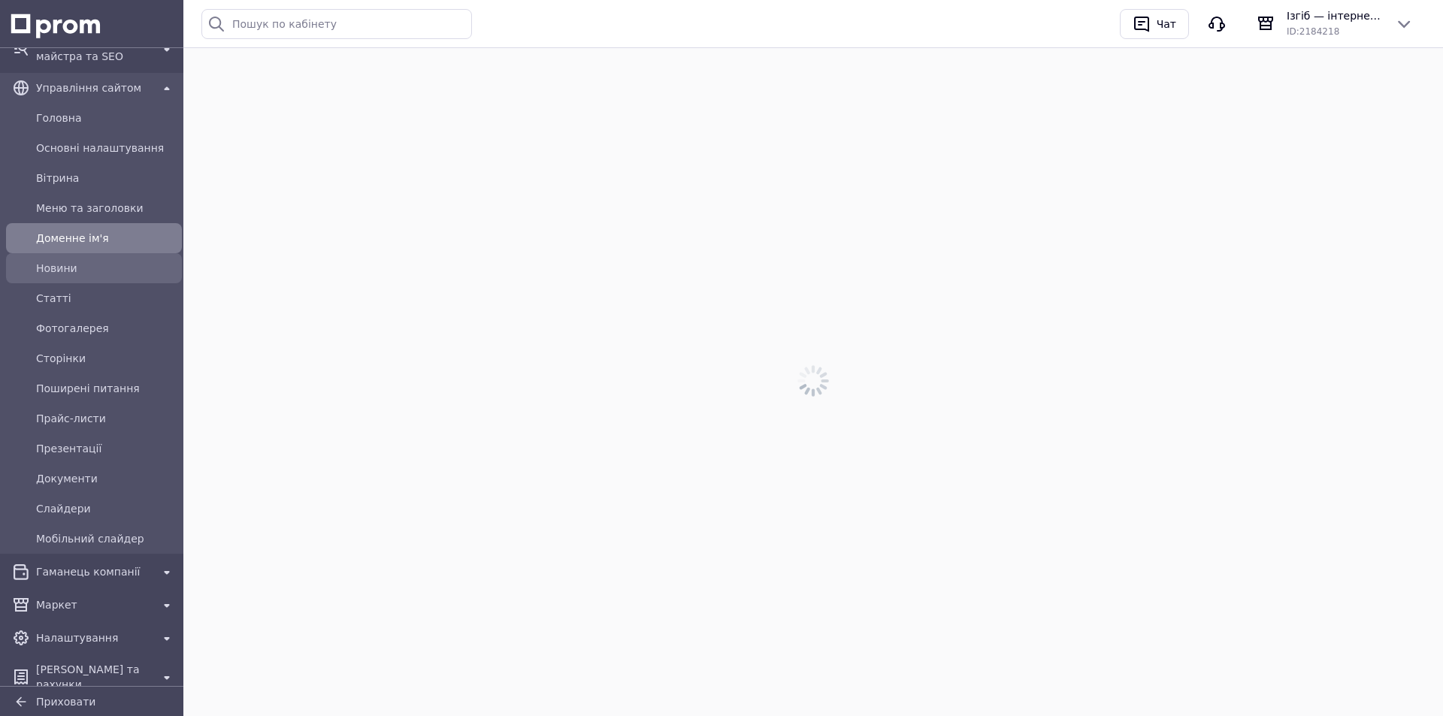
click at [63, 262] on span "Новини" at bounding box center [106, 268] width 140 height 15
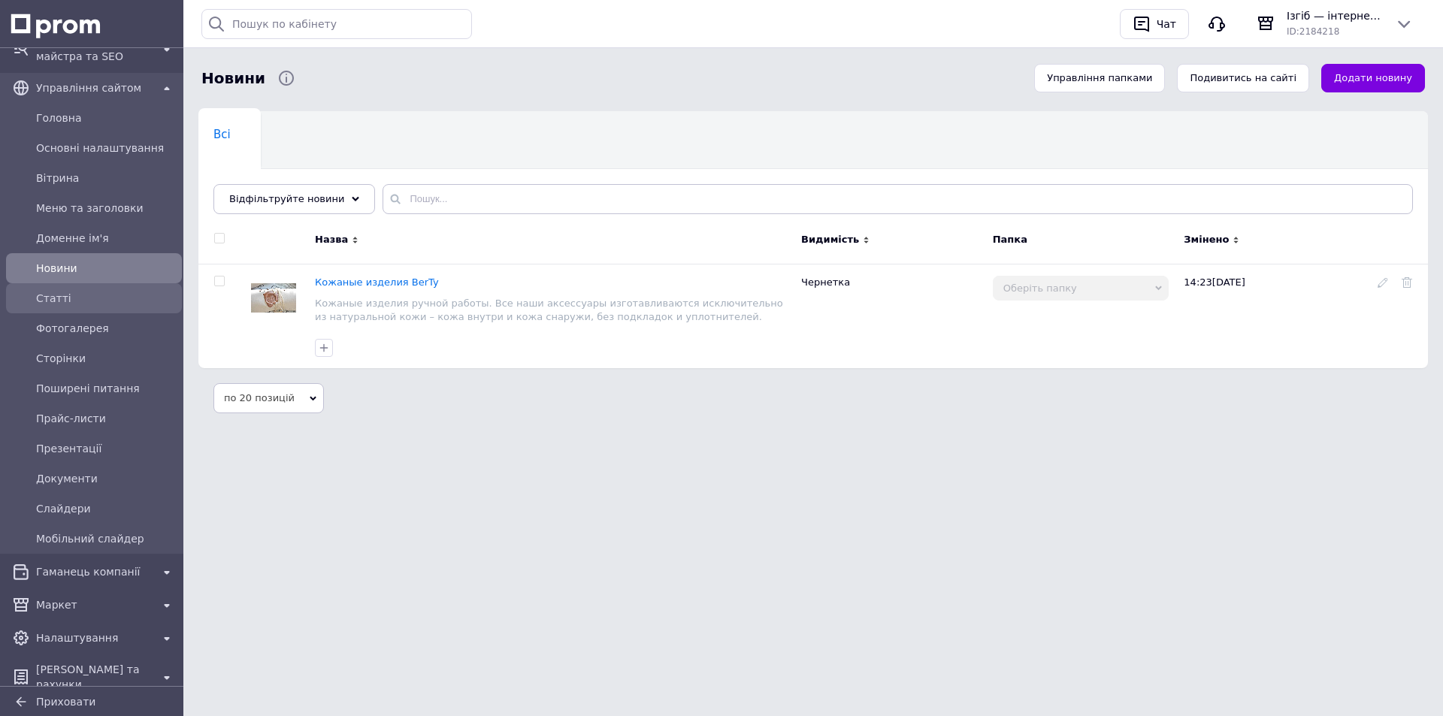
click at [56, 291] on span "Статті" at bounding box center [106, 298] width 140 height 15
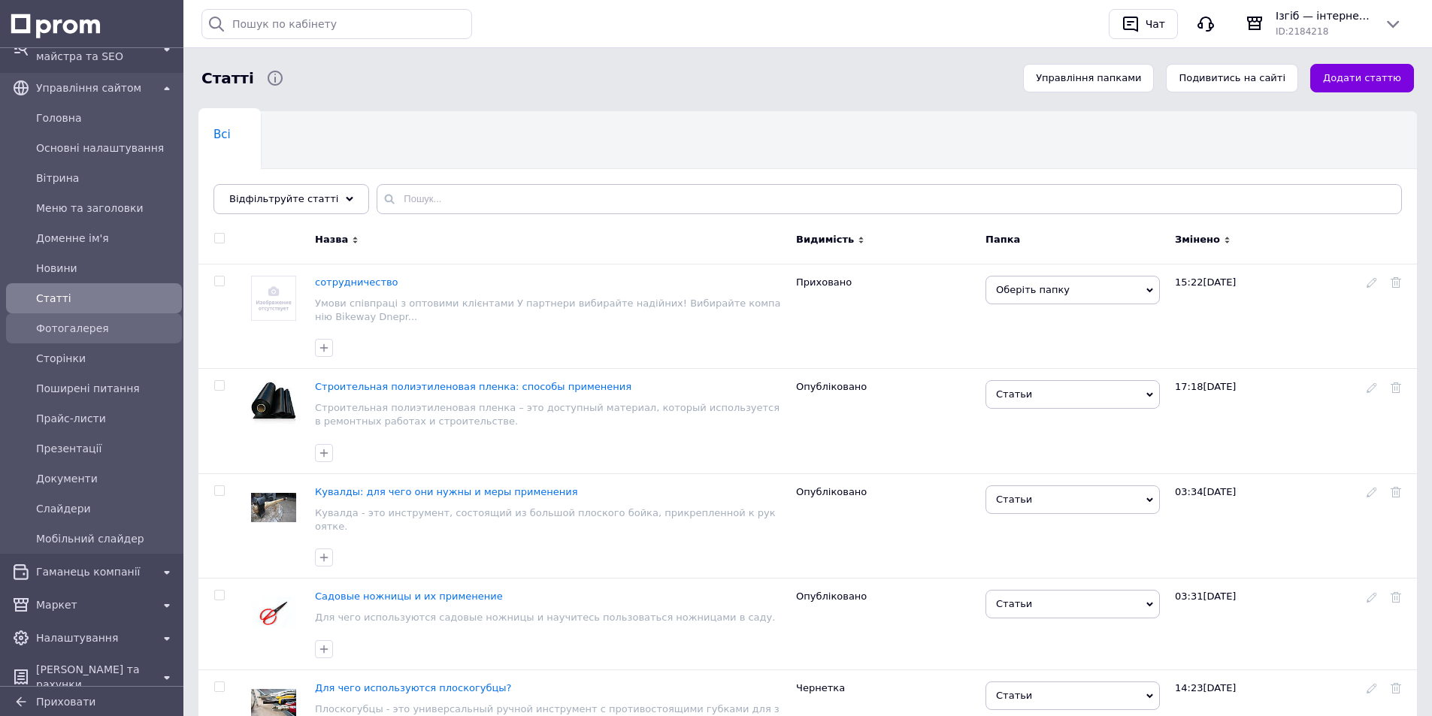
click at [56, 321] on span "Фотогалерея" at bounding box center [106, 328] width 140 height 15
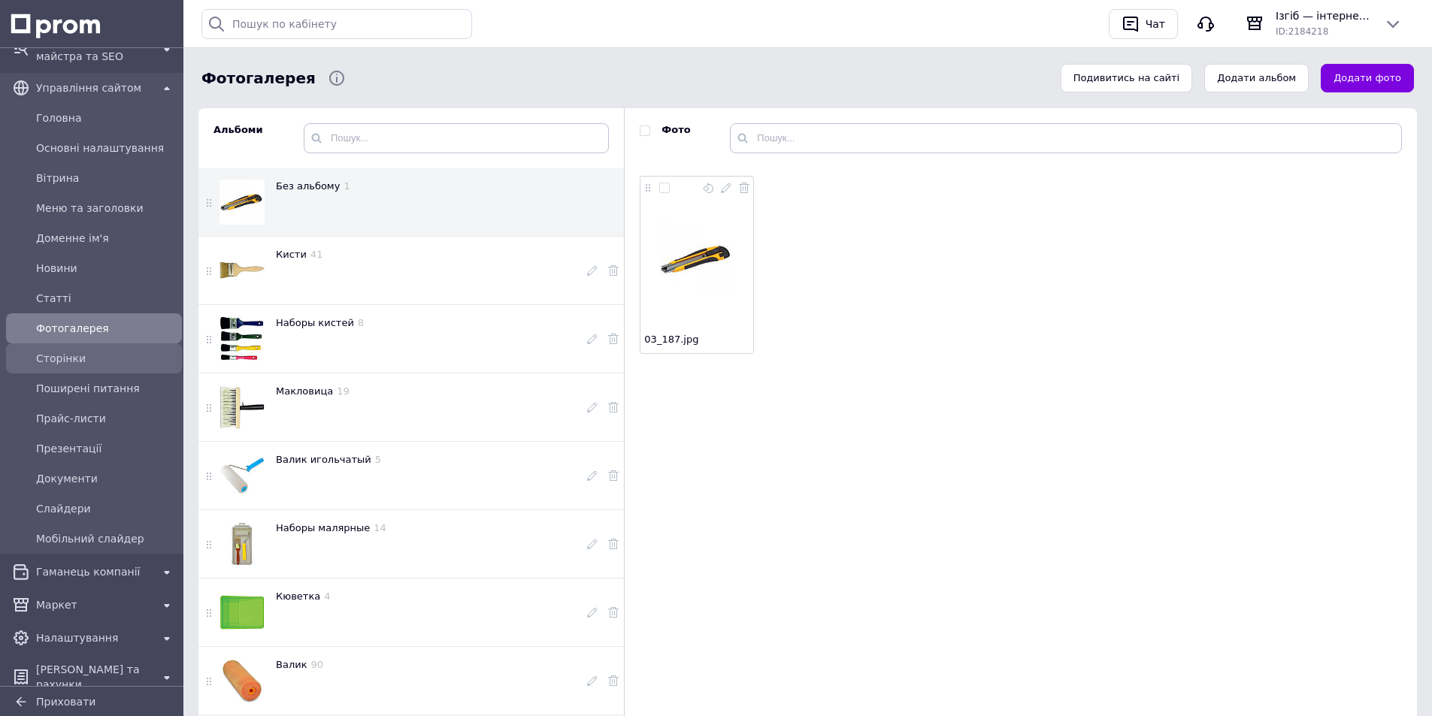
click at [56, 351] on span "Сторінки" at bounding box center [106, 358] width 140 height 15
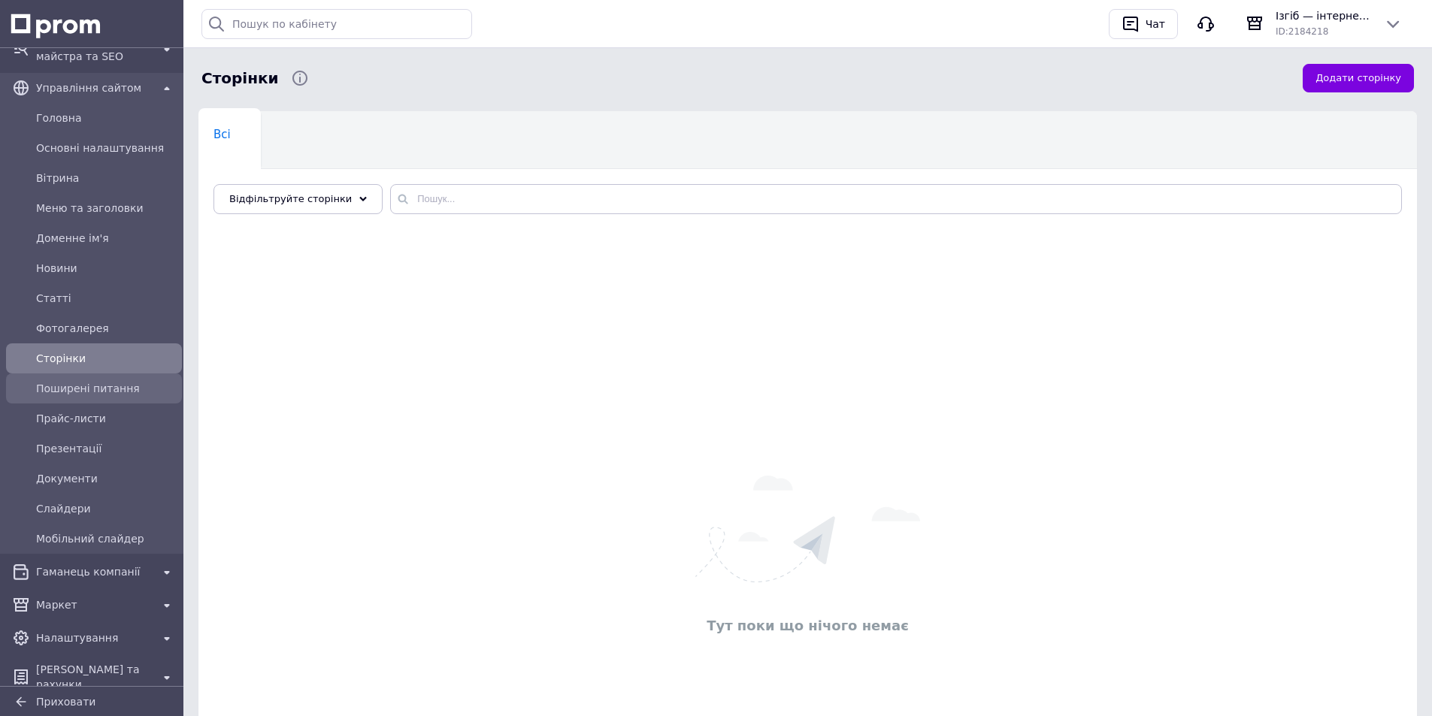
click at [74, 381] on span "Поширені питання" at bounding box center [106, 388] width 140 height 15
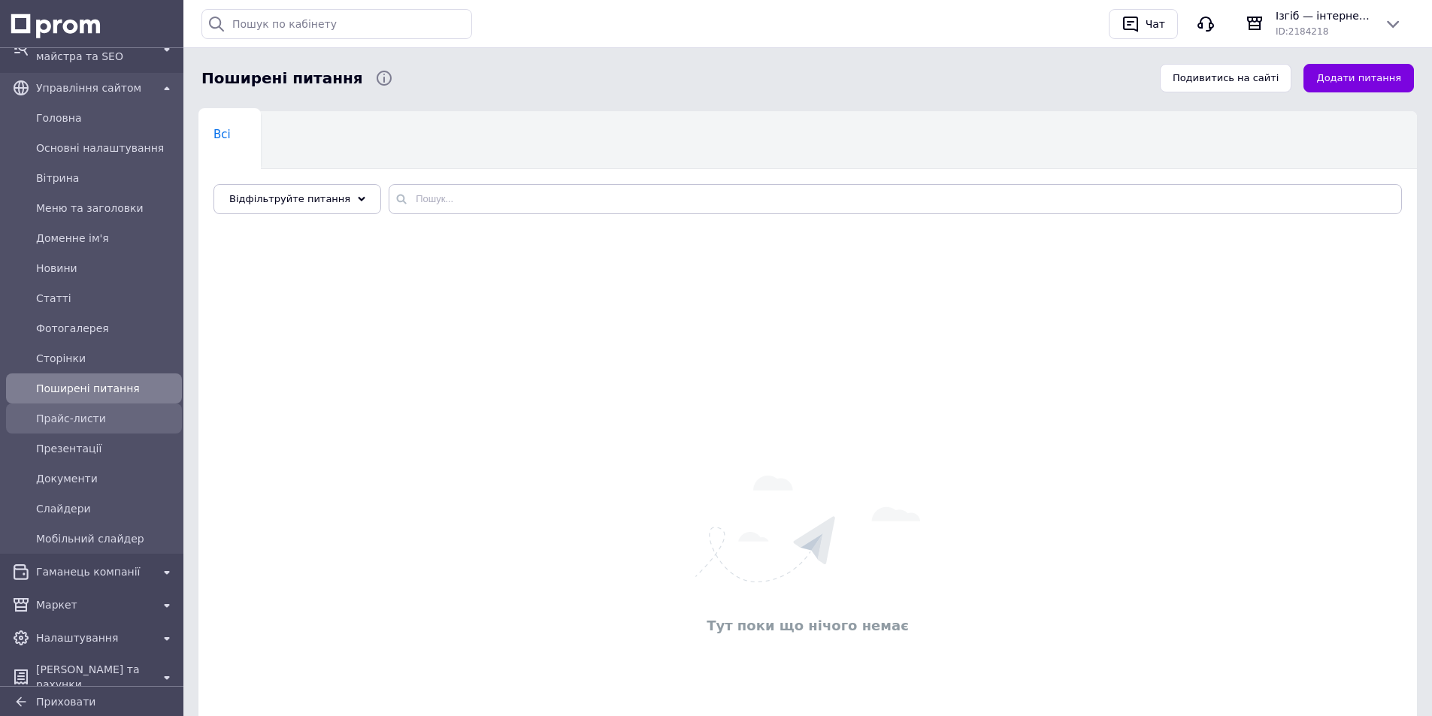
click at [88, 411] on span "Прайс-листи" at bounding box center [106, 418] width 140 height 15
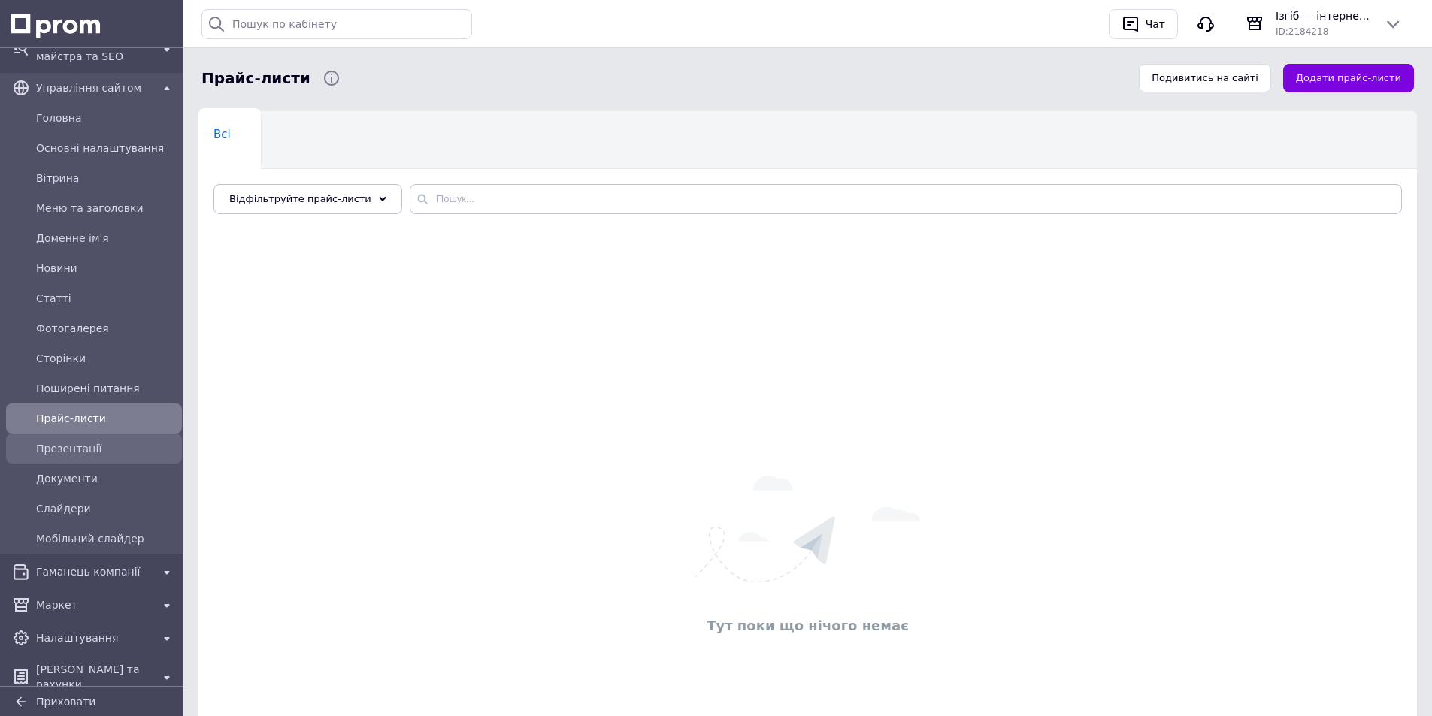
click at [96, 441] on span "Презентації" at bounding box center [106, 448] width 140 height 15
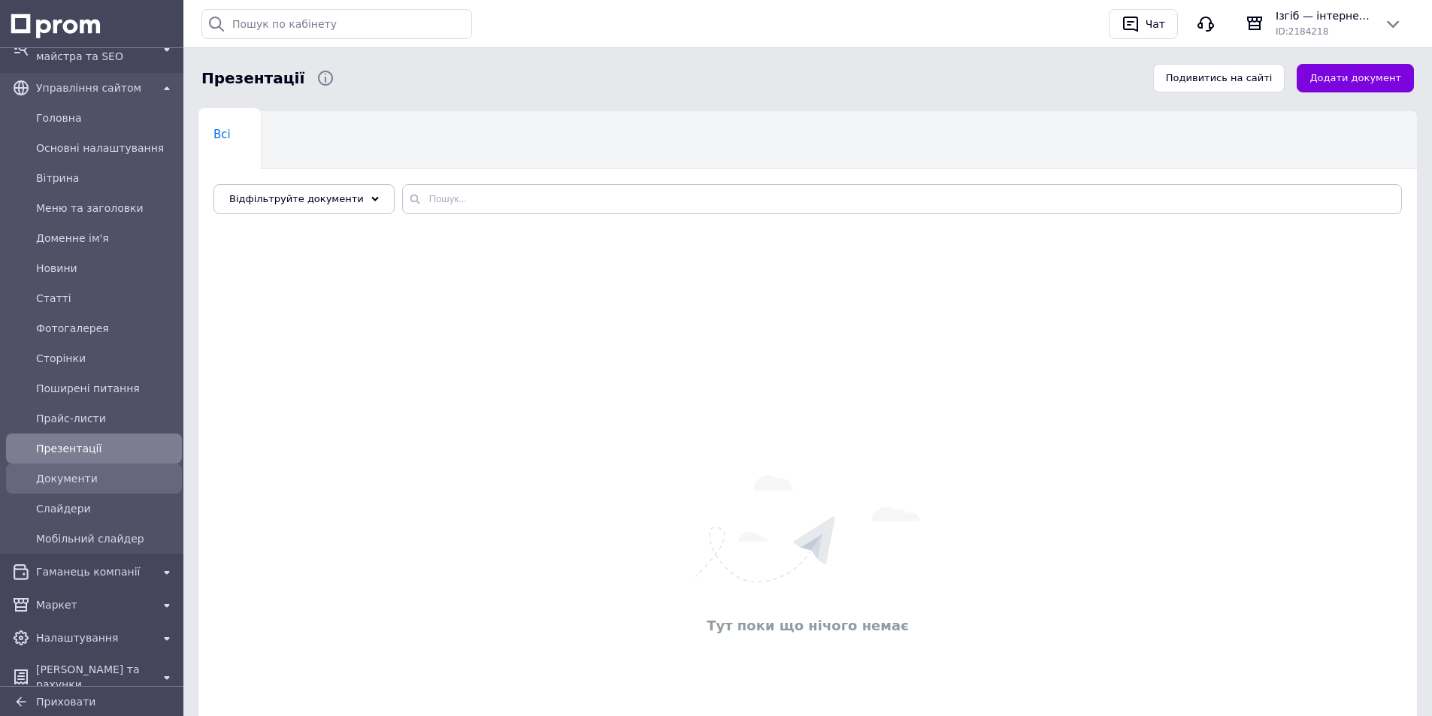
click at [98, 471] on span "Документи" at bounding box center [106, 478] width 140 height 15
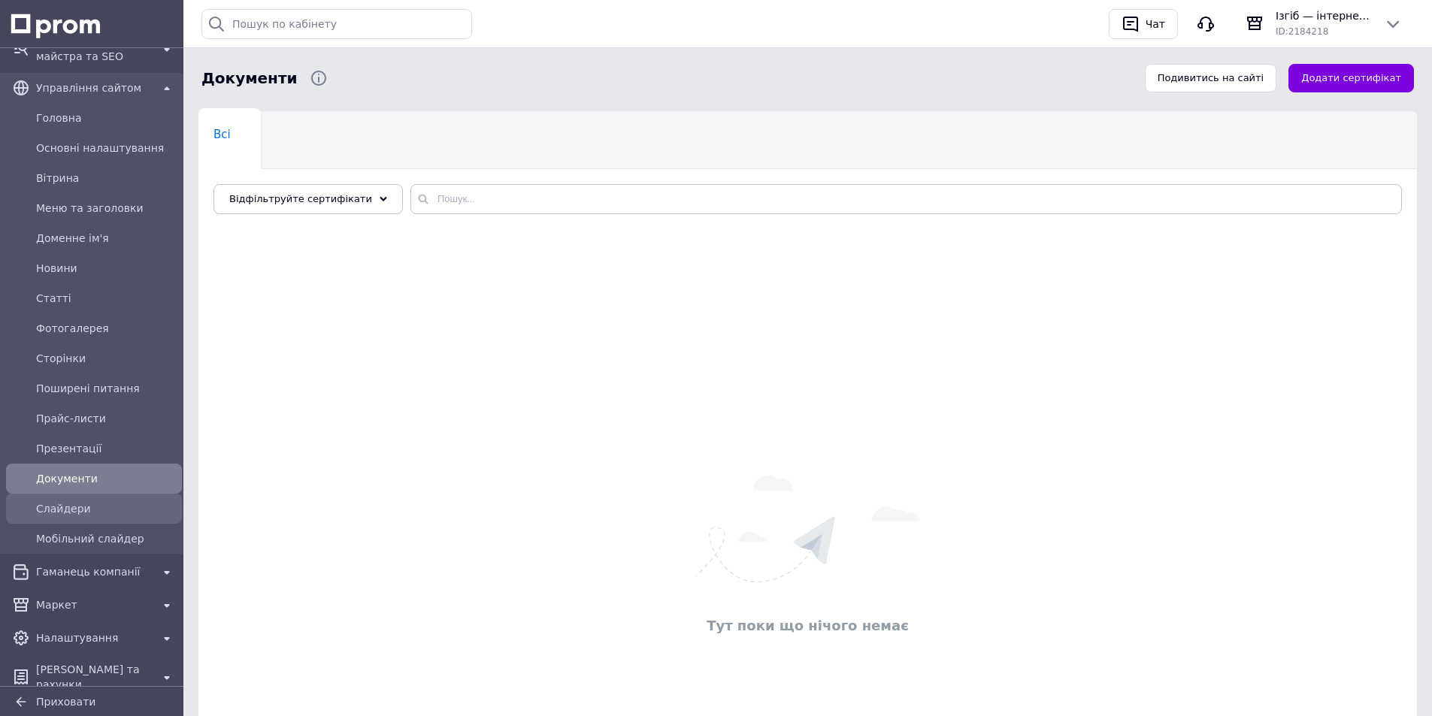
click at [83, 510] on link "Слайдери" at bounding box center [94, 509] width 188 height 30
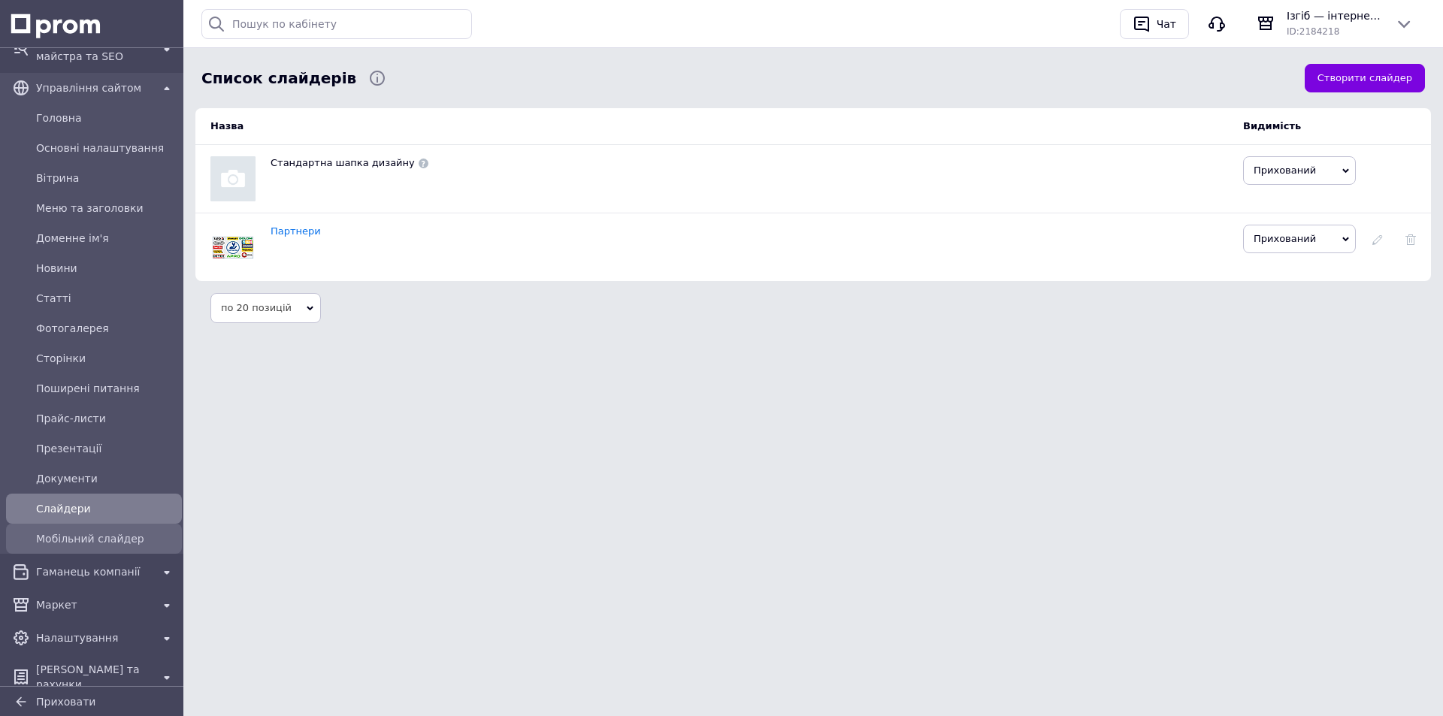
click at [85, 531] on span "Мобільний слайдер" at bounding box center [106, 538] width 140 height 15
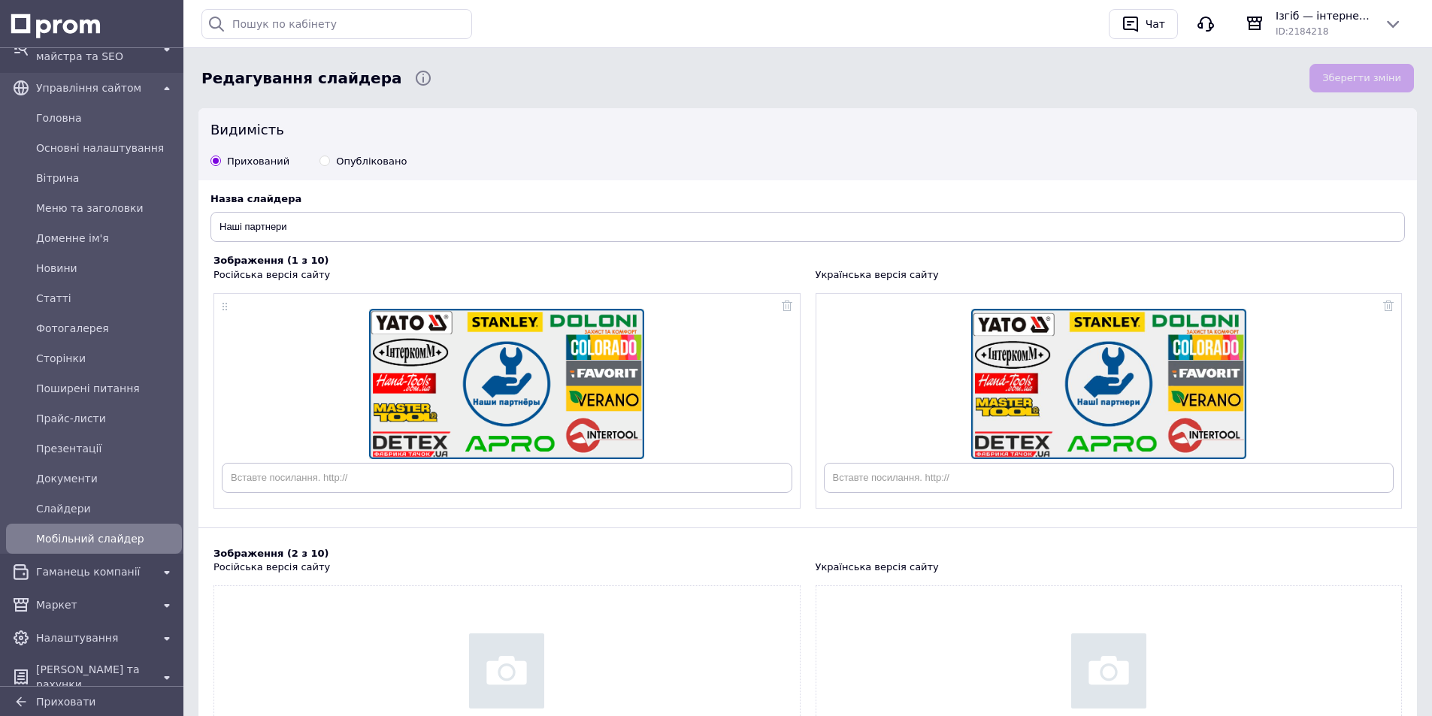
click at [85, 610] on div "Інструменти веб-майстра та SEO Управління сайтом Головна Основні налаштування В…" at bounding box center [94, 363] width 188 height 676
click at [77, 636] on div "Налаштування" at bounding box center [94, 638] width 122 height 21
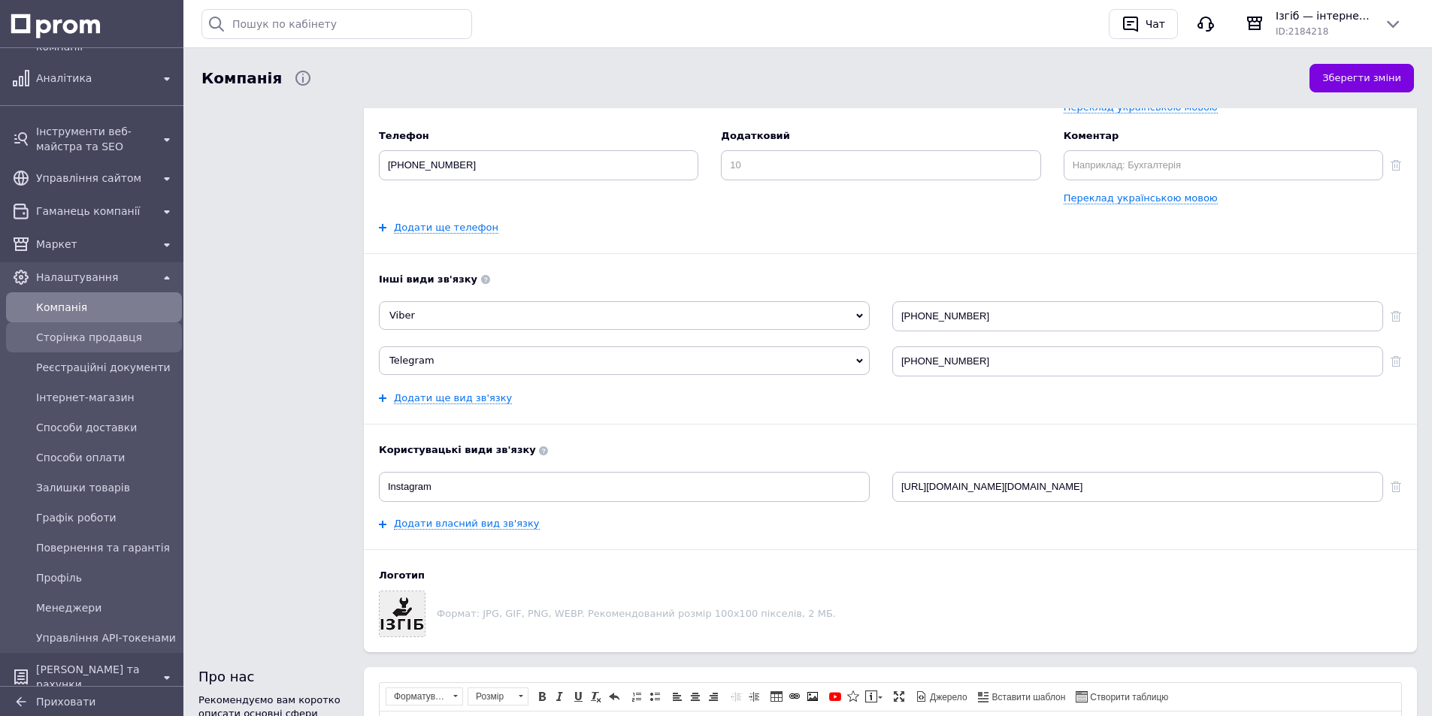
scroll to position [301, 0]
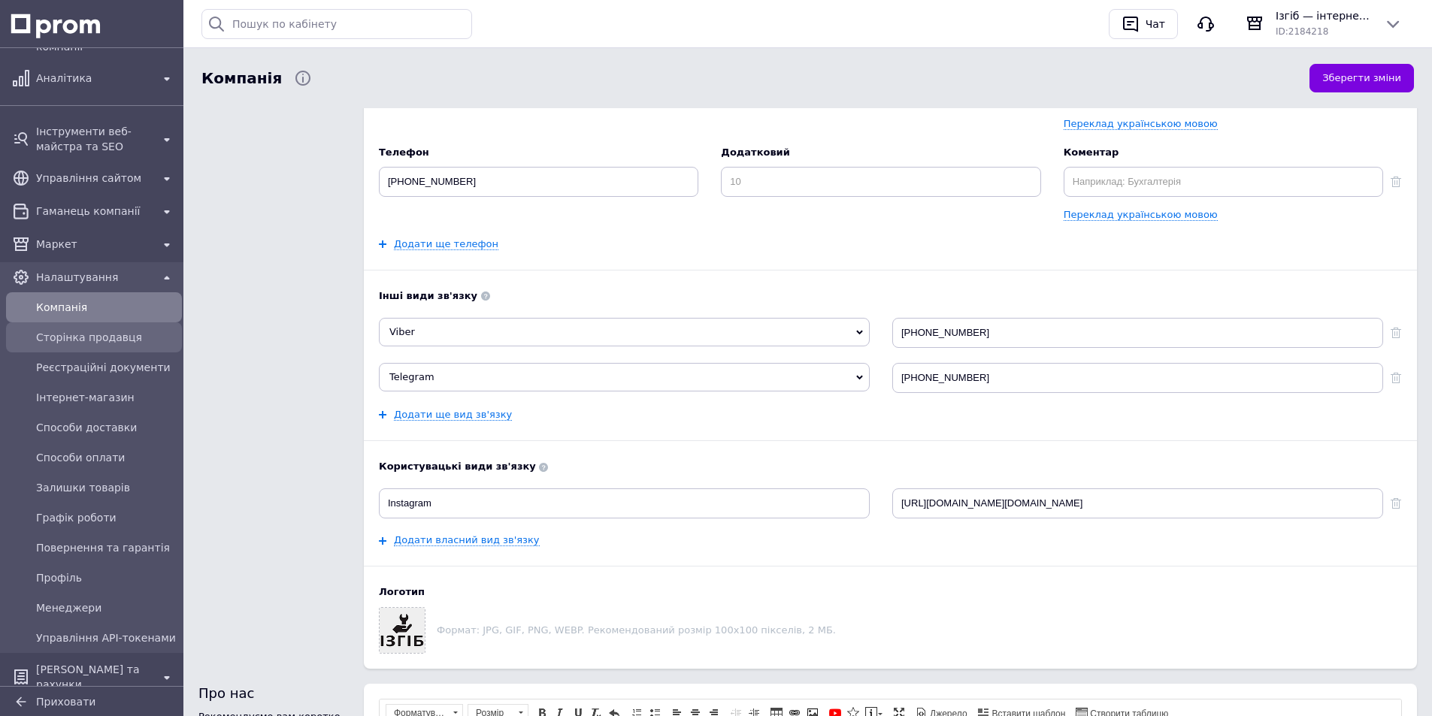
click at [71, 330] on span "Сторінка продавця" at bounding box center [106, 337] width 140 height 15
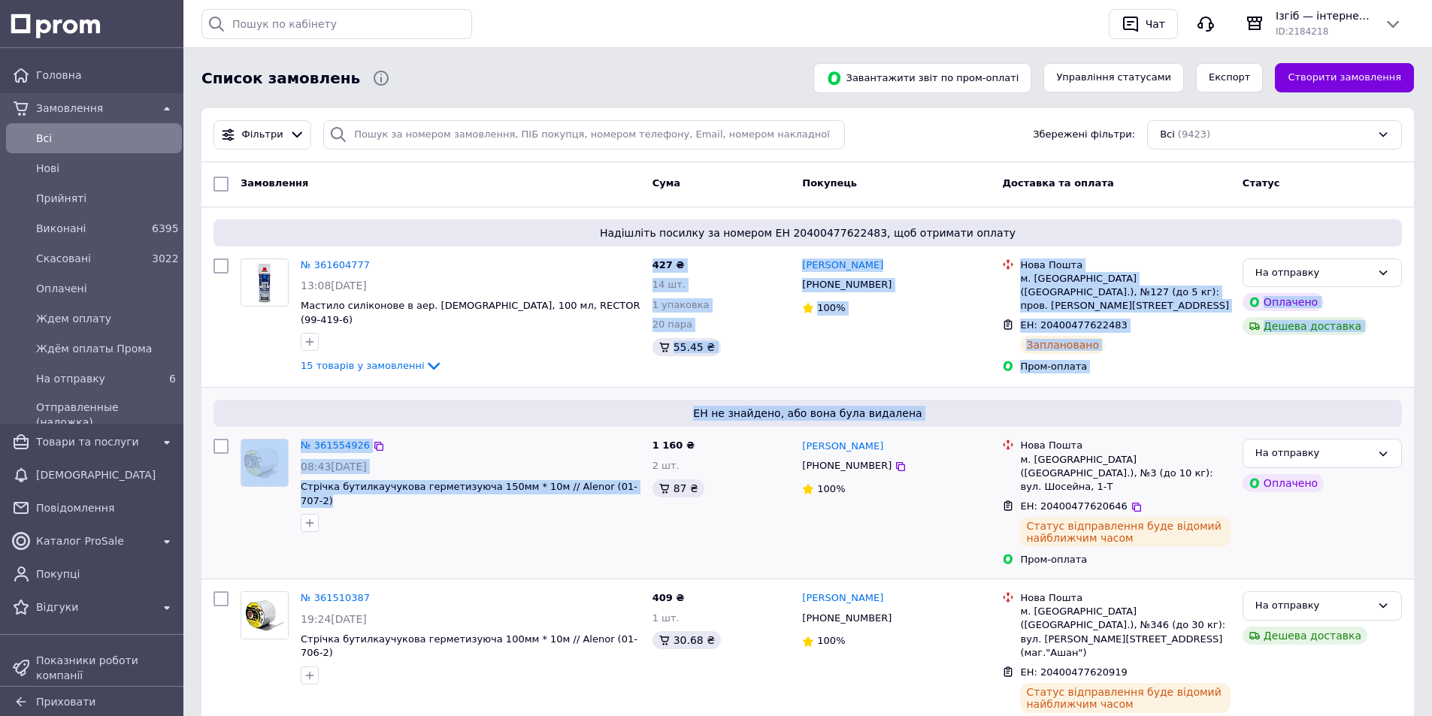
drag, startPoint x: 483, startPoint y: 403, endPoint x: 483, endPoint y: 500, distance: 97.0
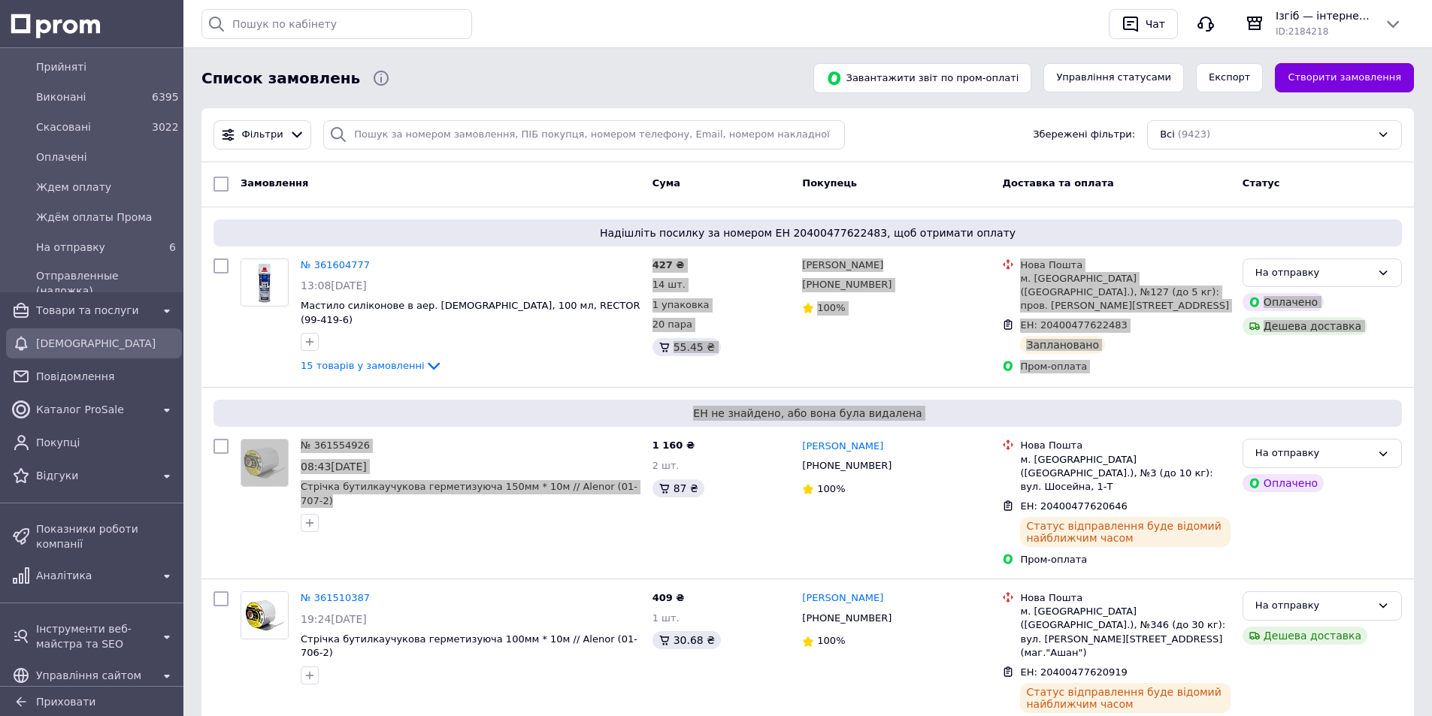
scroll to position [150, 0]
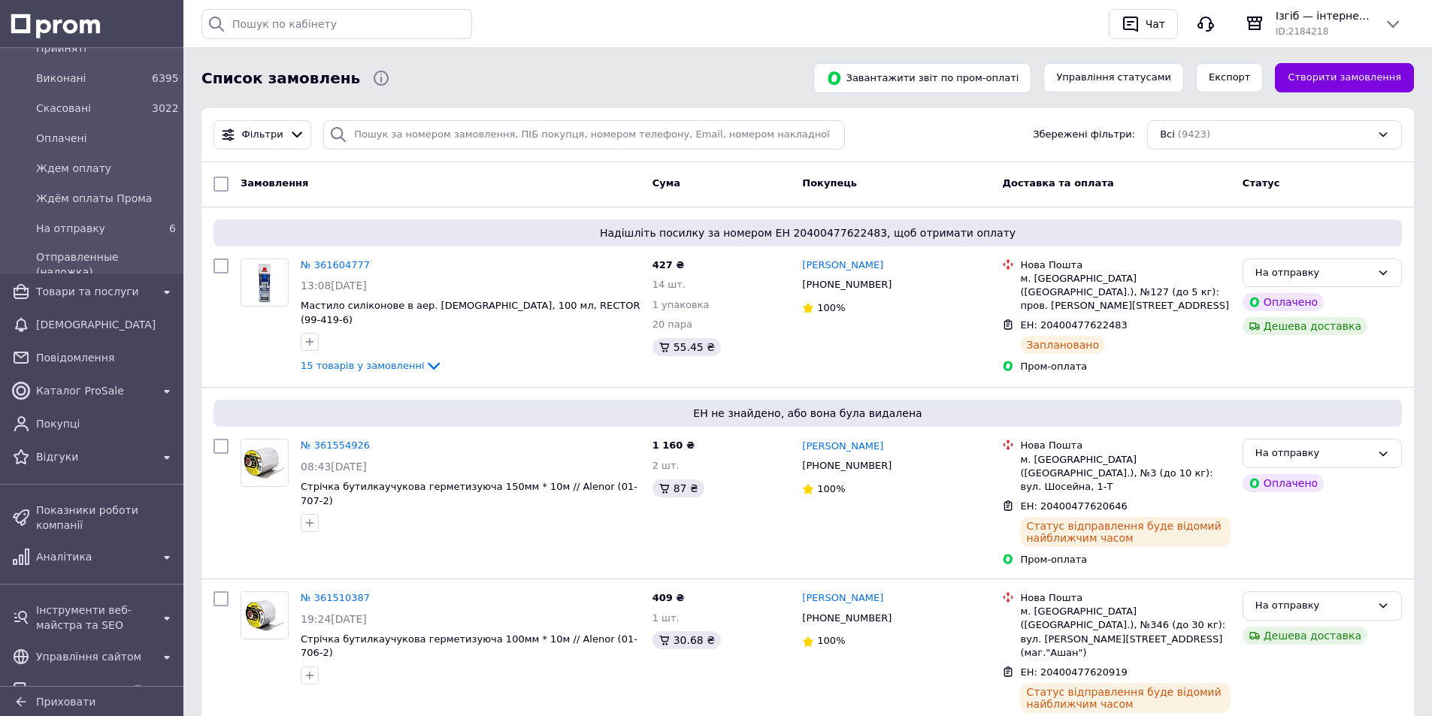
click at [496, 26] on div "Усі результати Нічого не знайдено Спробуйте використати інший термін або написа…" at bounding box center [648, 24] width 895 height 30
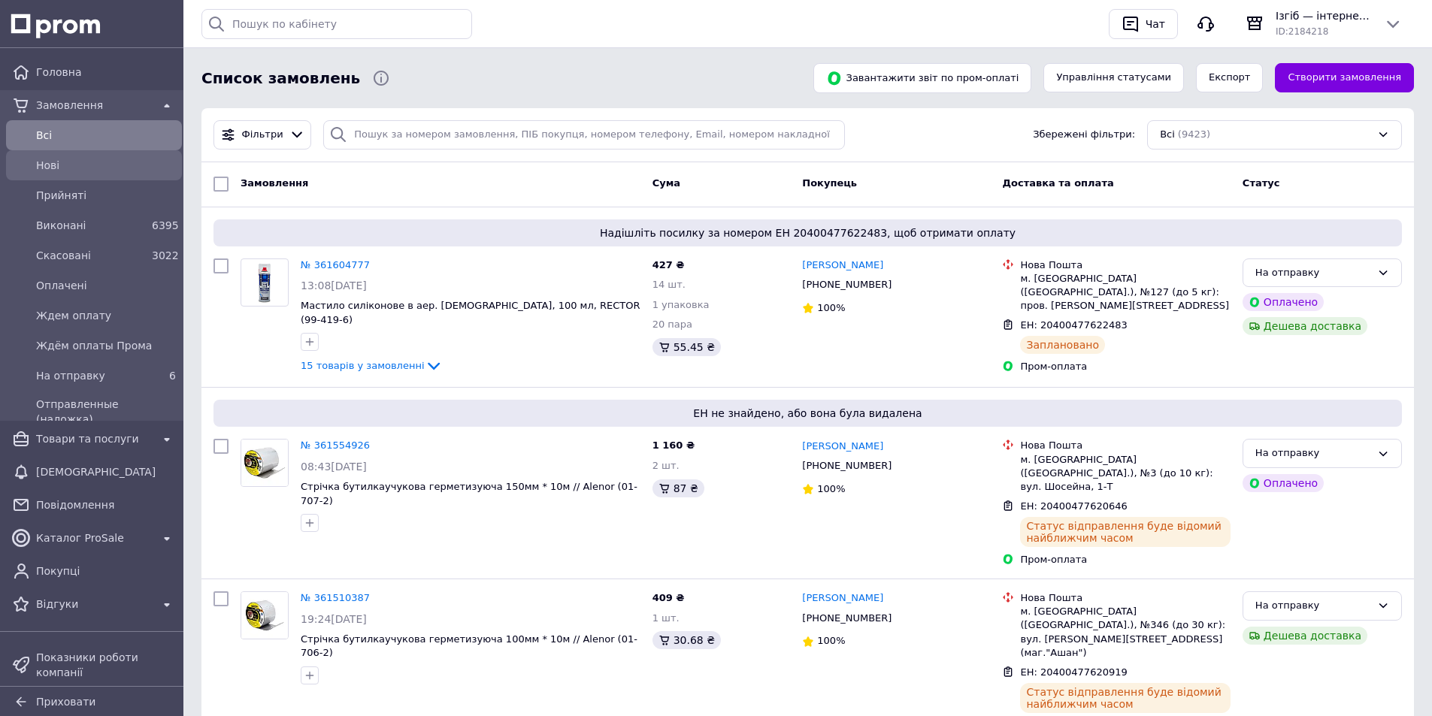
scroll to position [0, 0]
click at [101, 431] on div "Товари та послуги" at bounding box center [94, 441] width 122 height 21
